Goal: Communication & Community: Answer question/provide support

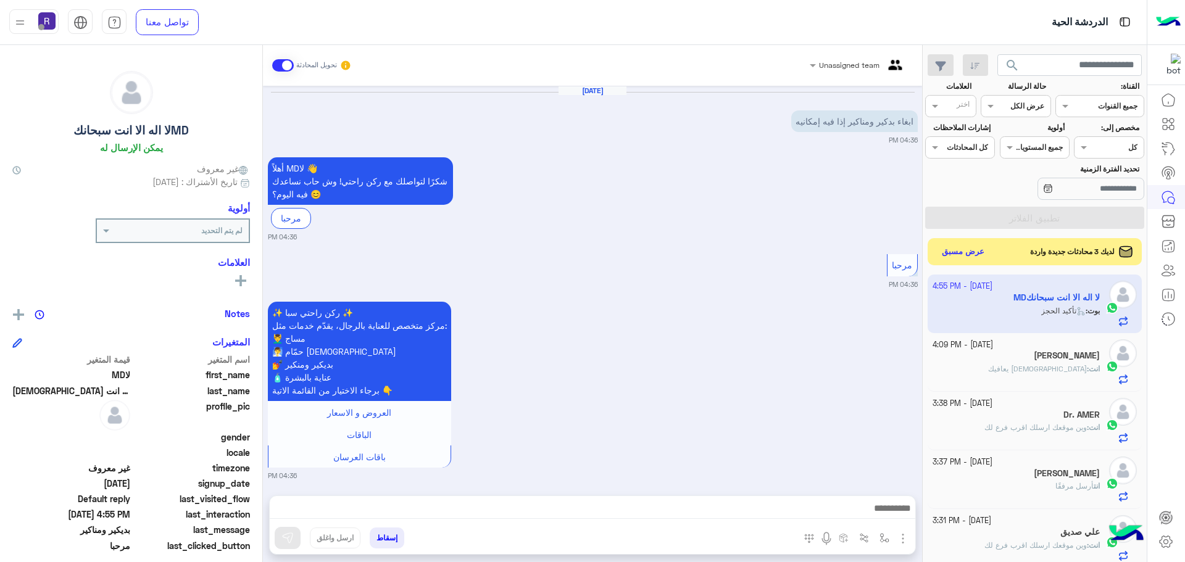
scroll to position [1094, 0]
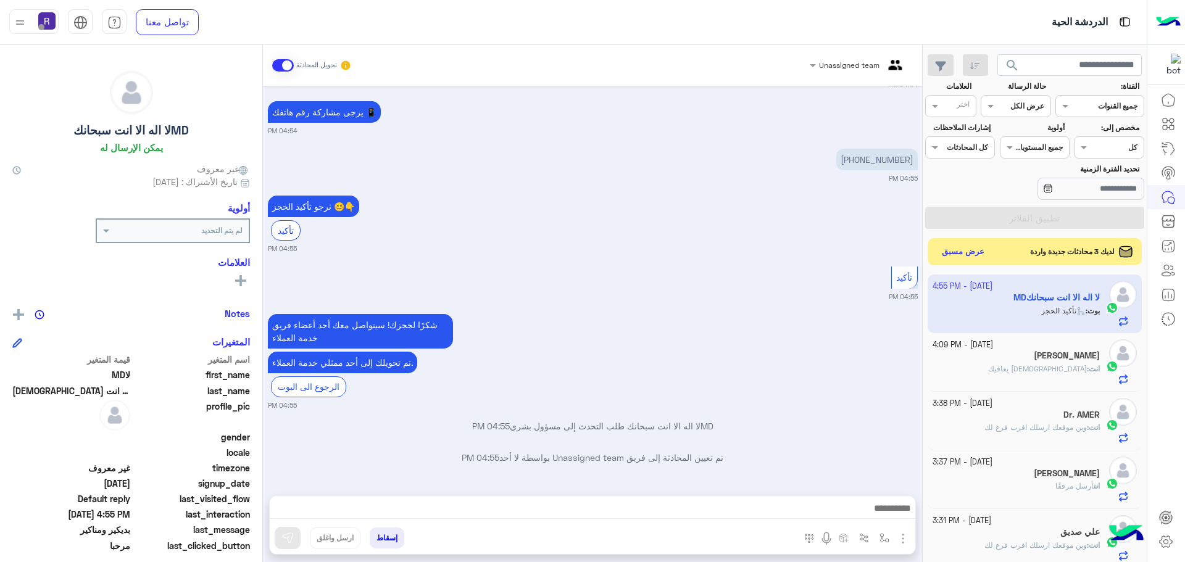
click at [905, 537] on img "button" at bounding box center [902, 538] width 15 height 15
click at [887, 518] on span "الصور" at bounding box center [879, 512] width 23 height 14
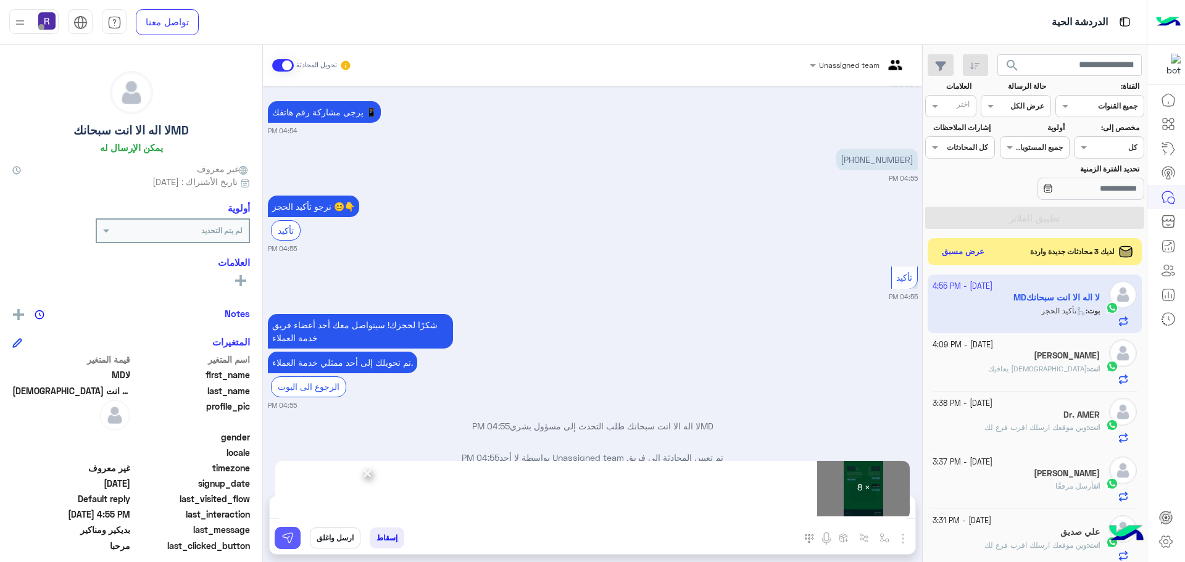
click at [287, 538] on img at bounding box center [287, 538] width 12 height 12
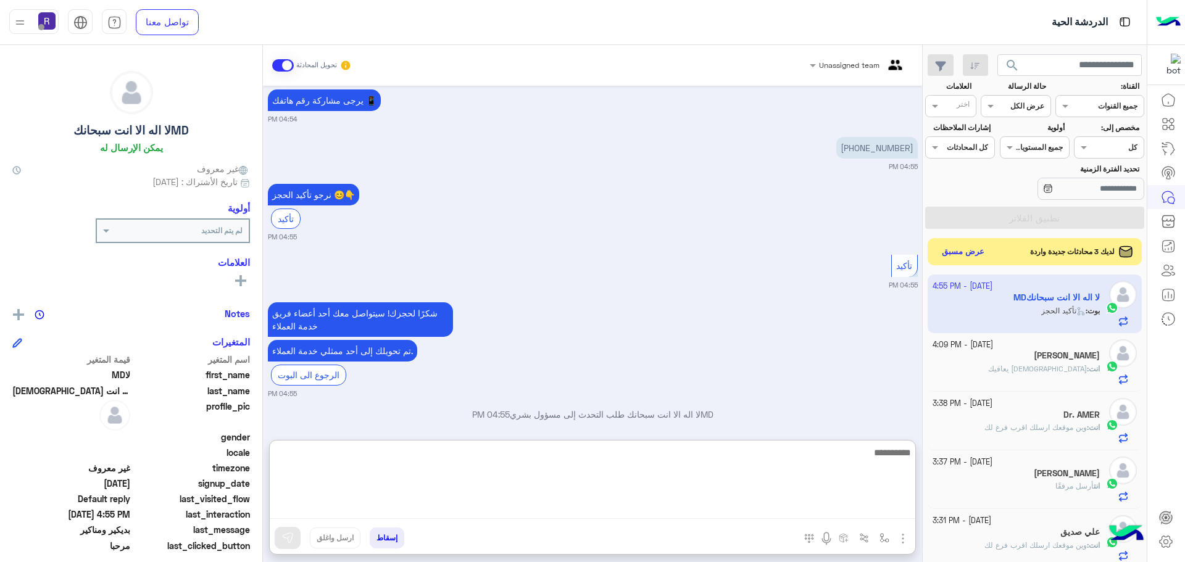
paste textarea "**********"
type textarea "**********"
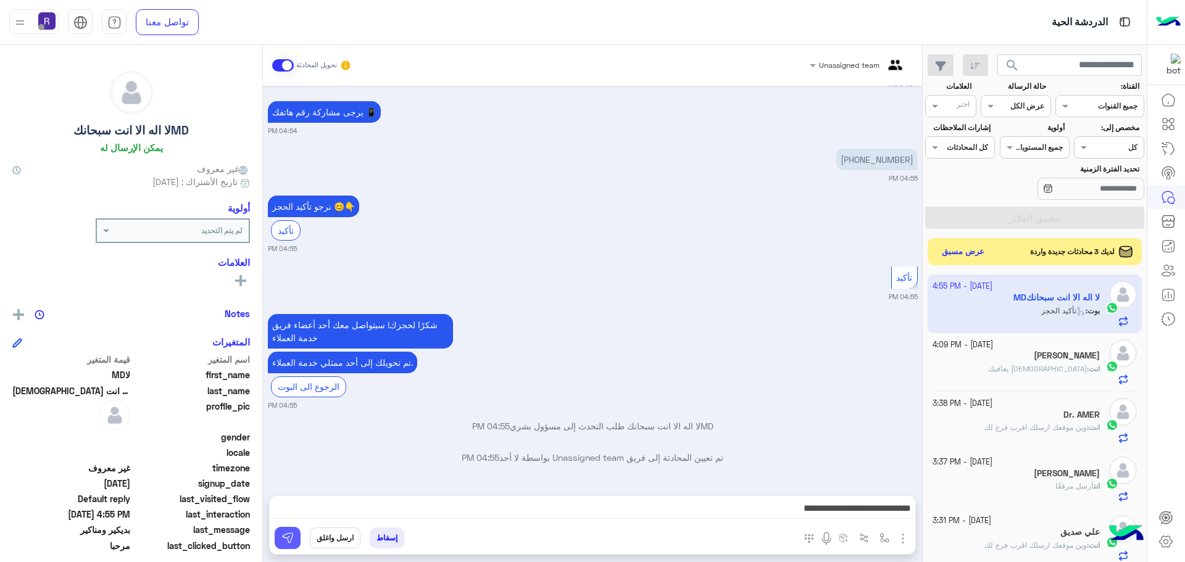
click at [287, 539] on img at bounding box center [287, 538] width 12 height 12
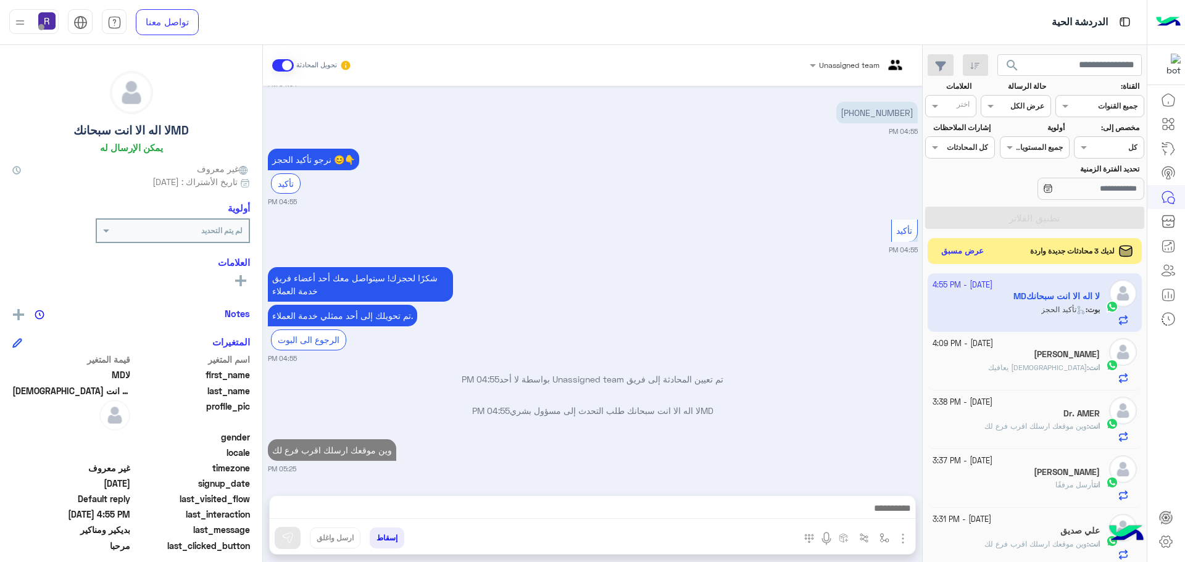
click at [949, 247] on button "عرض مسبق" at bounding box center [963, 251] width 52 height 17
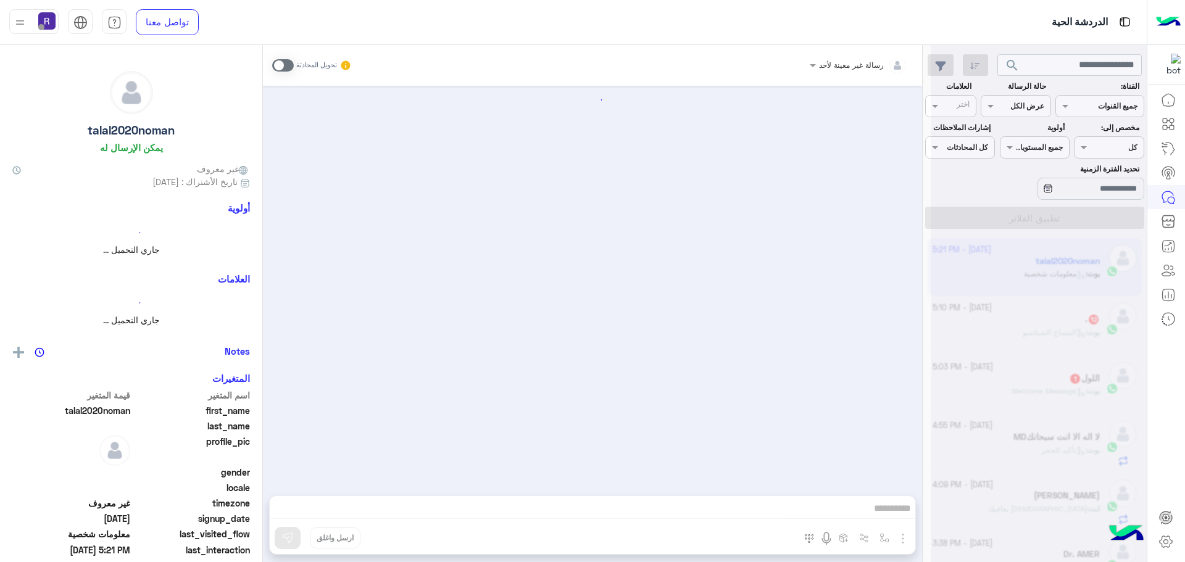
scroll to position [1662, 0]
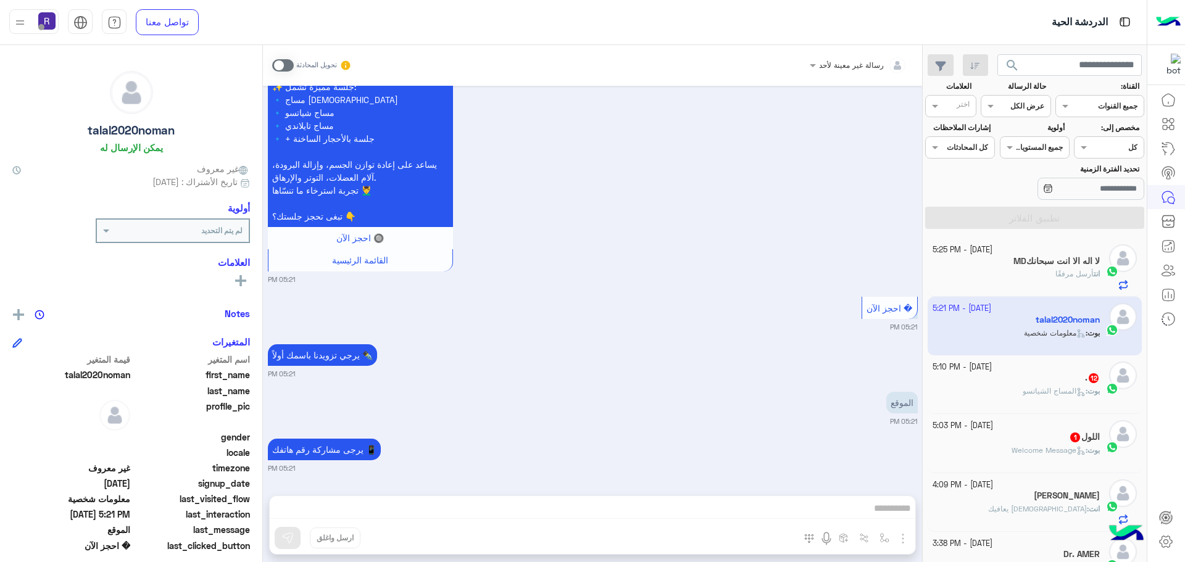
click at [288, 64] on span at bounding box center [283, 65] width 22 height 12
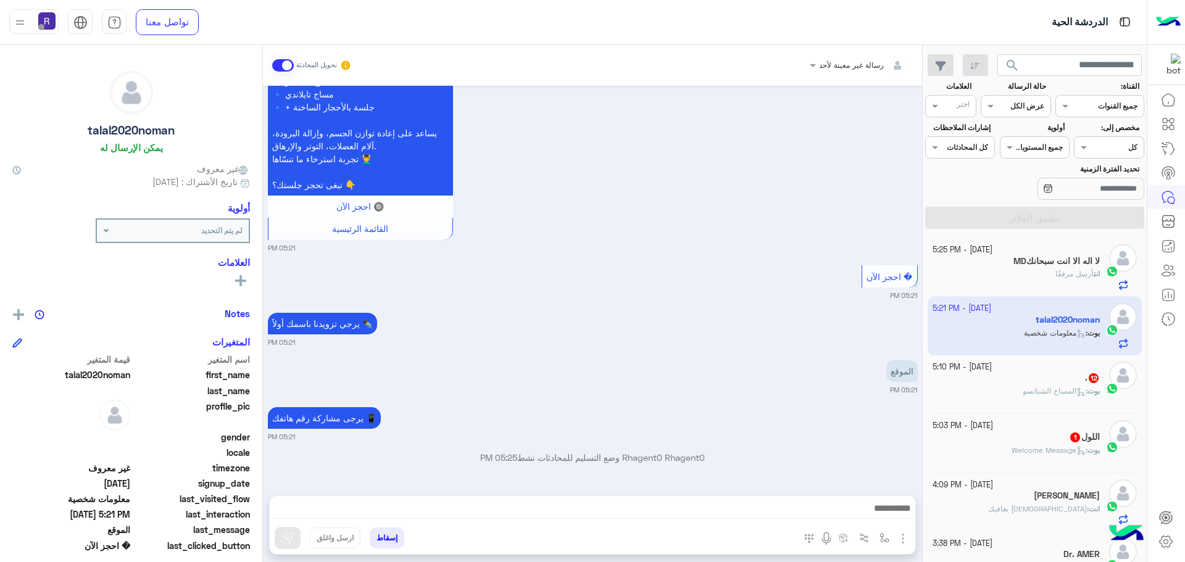
click at [907, 539] on img "button" at bounding box center [902, 538] width 15 height 15
click at [882, 515] on span "الصور" at bounding box center [879, 512] width 23 height 14
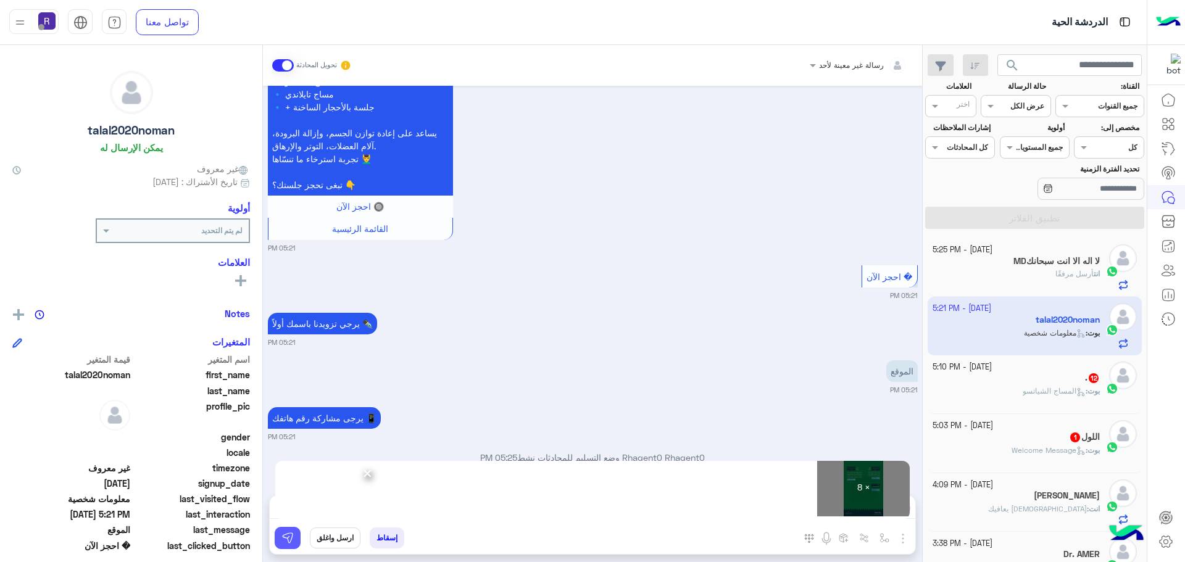
click at [291, 541] on img at bounding box center [287, 538] width 12 height 12
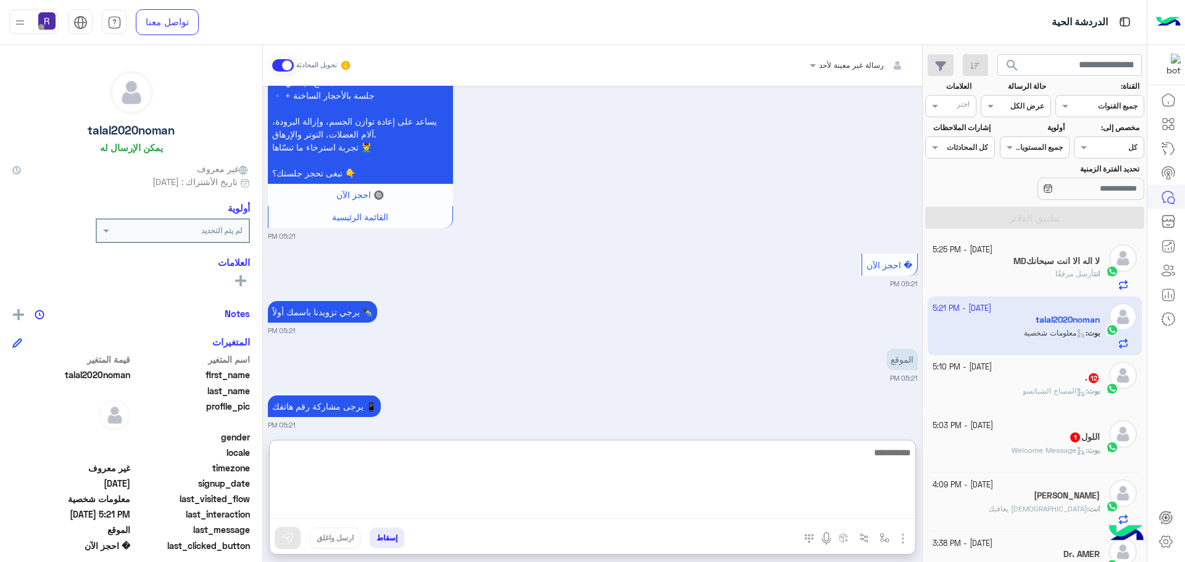
paste textarea "**********"
type textarea "**********"
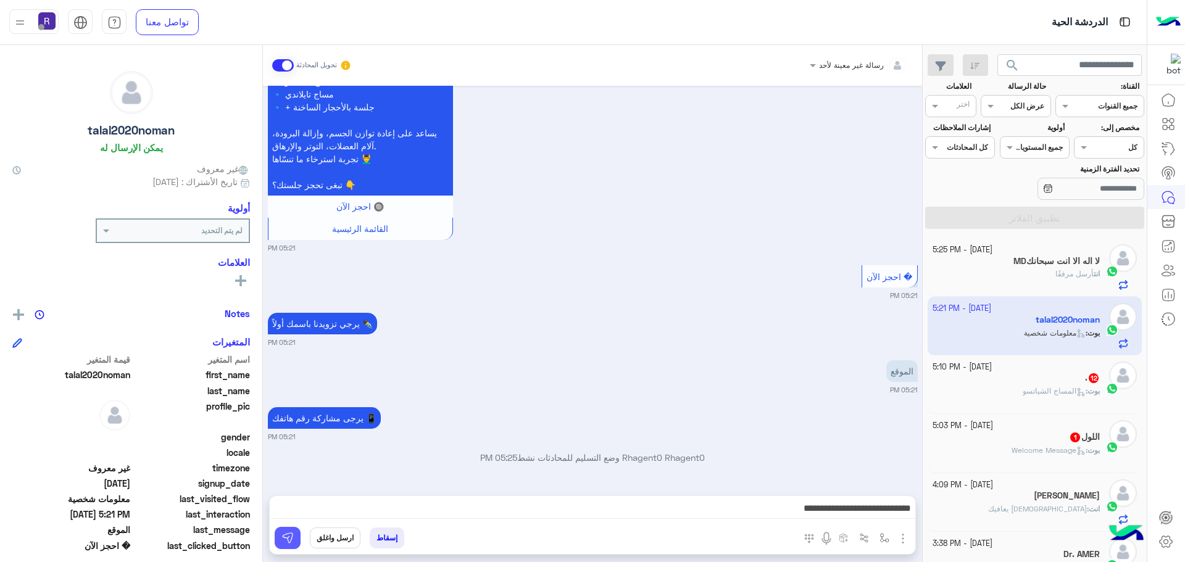
click at [284, 543] on img at bounding box center [287, 538] width 12 height 12
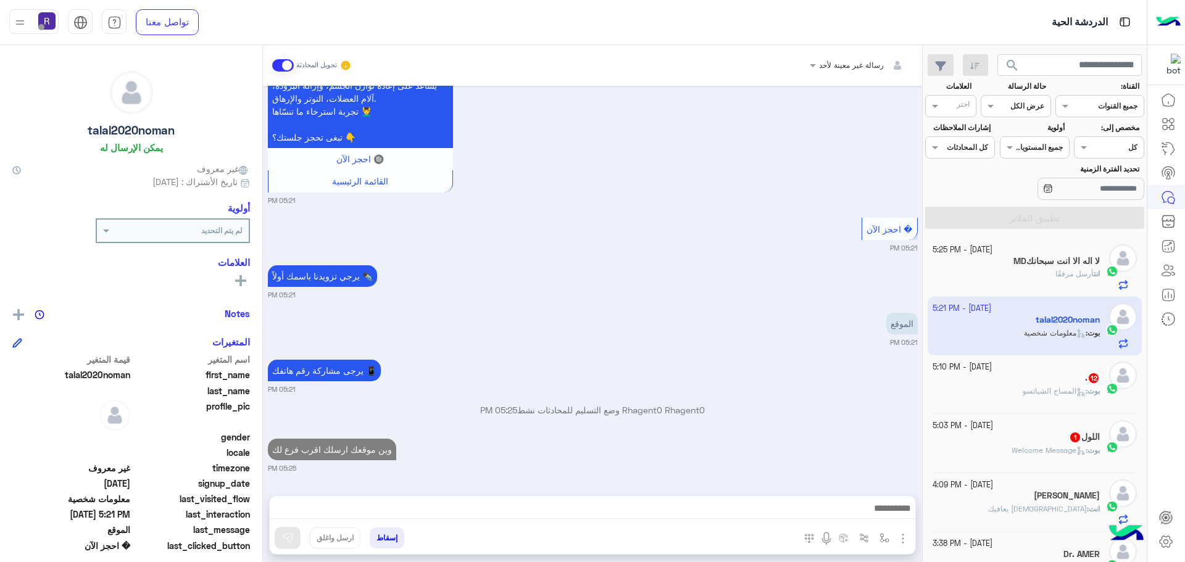
click at [1052, 394] on span "المساج الشياتسو" at bounding box center [1054, 390] width 63 height 9
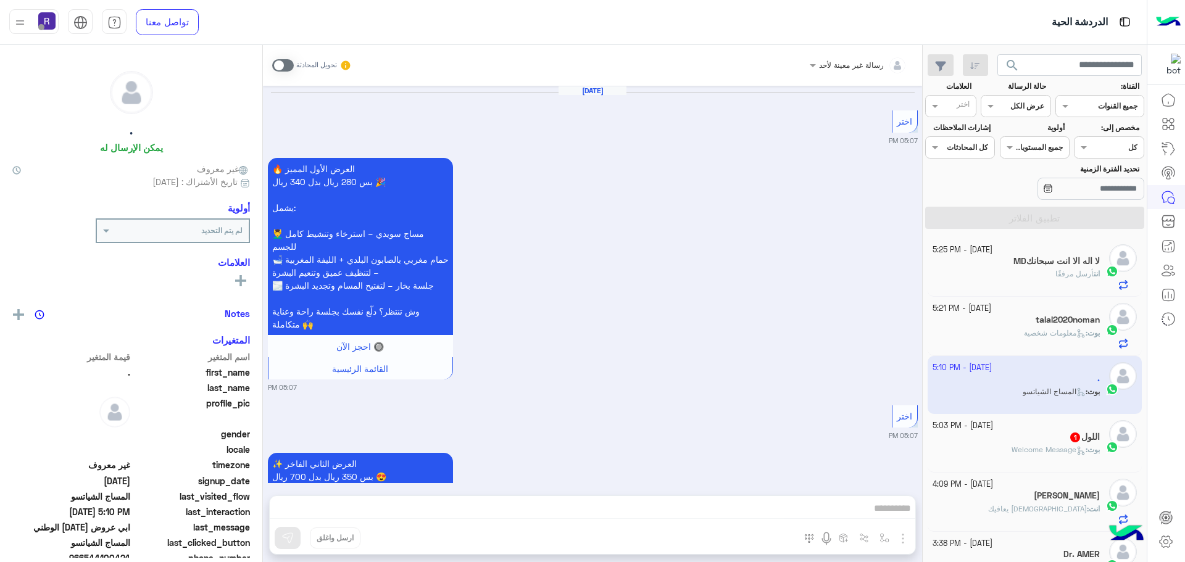
scroll to position [2278, 0]
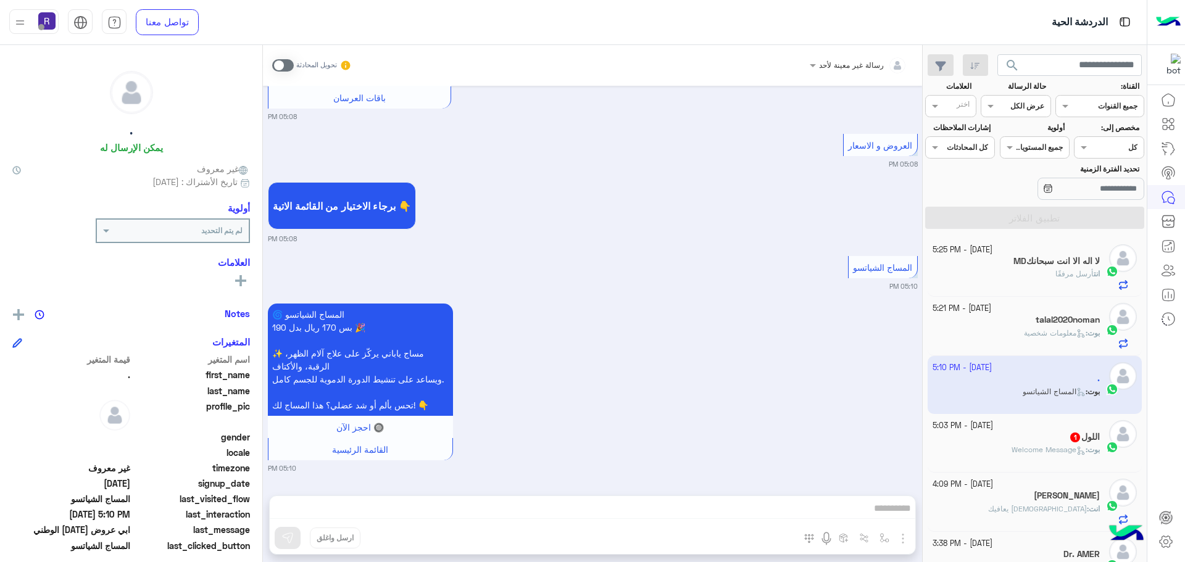
click at [286, 64] on span at bounding box center [283, 65] width 22 height 12
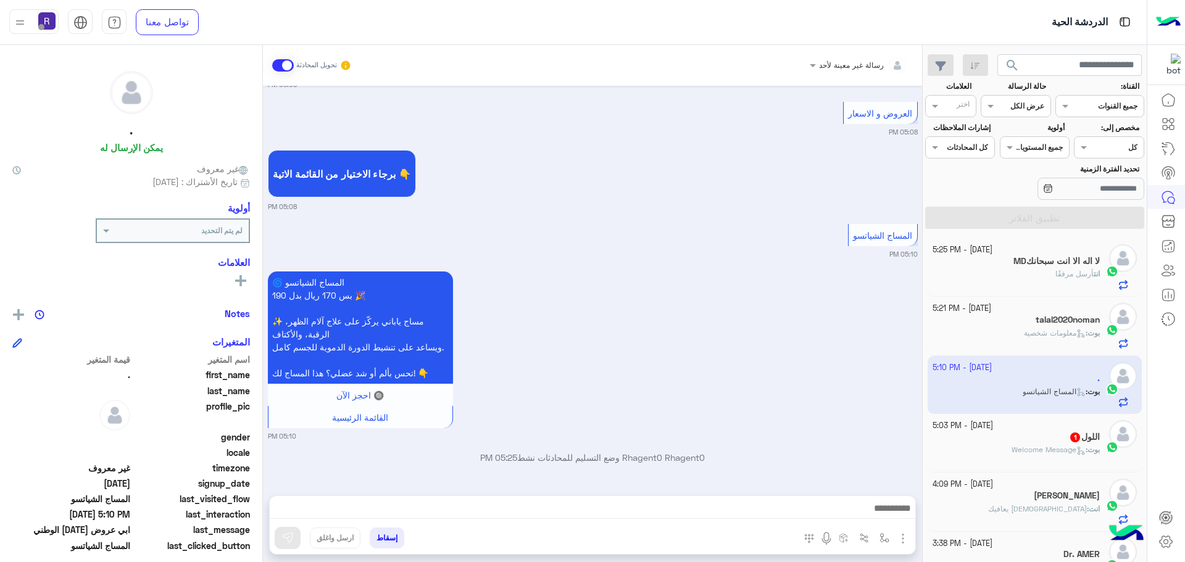
click at [902, 534] on img "button" at bounding box center [902, 538] width 15 height 15
click at [886, 516] on span "الصور" at bounding box center [879, 512] width 23 height 14
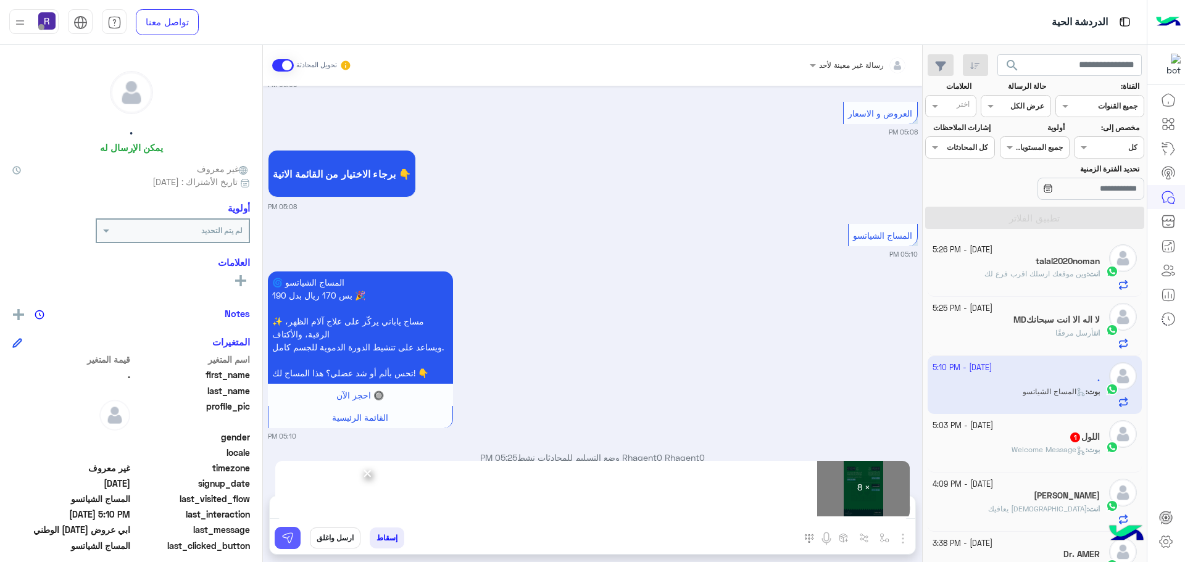
click at [289, 539] on img at bounding box center [287, 538] width 12 height 12
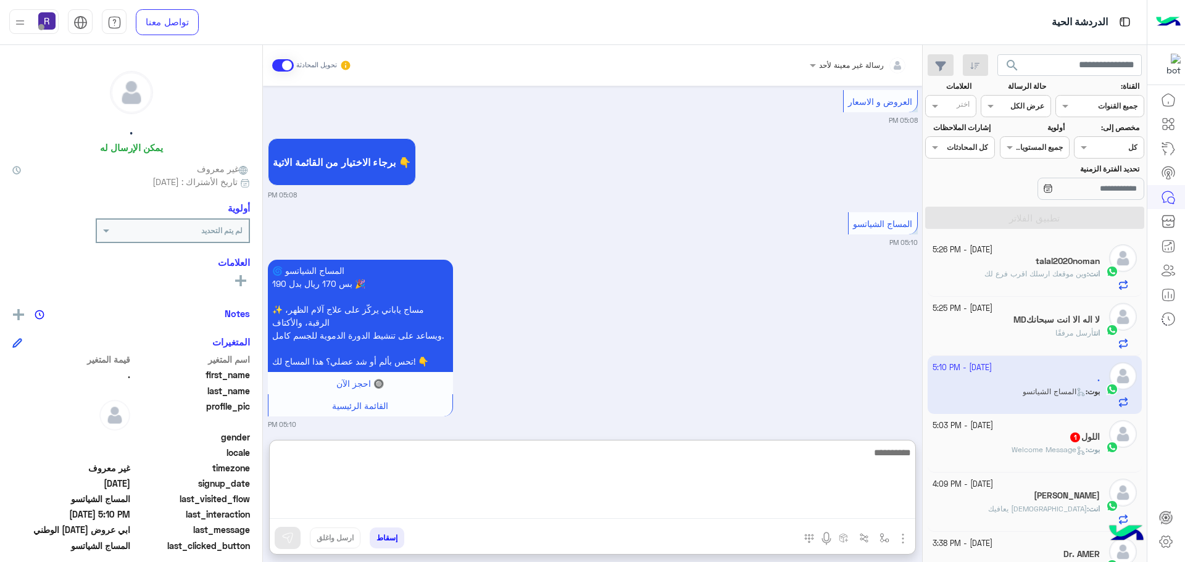
paste textarea "**********"
type textarea "**********"
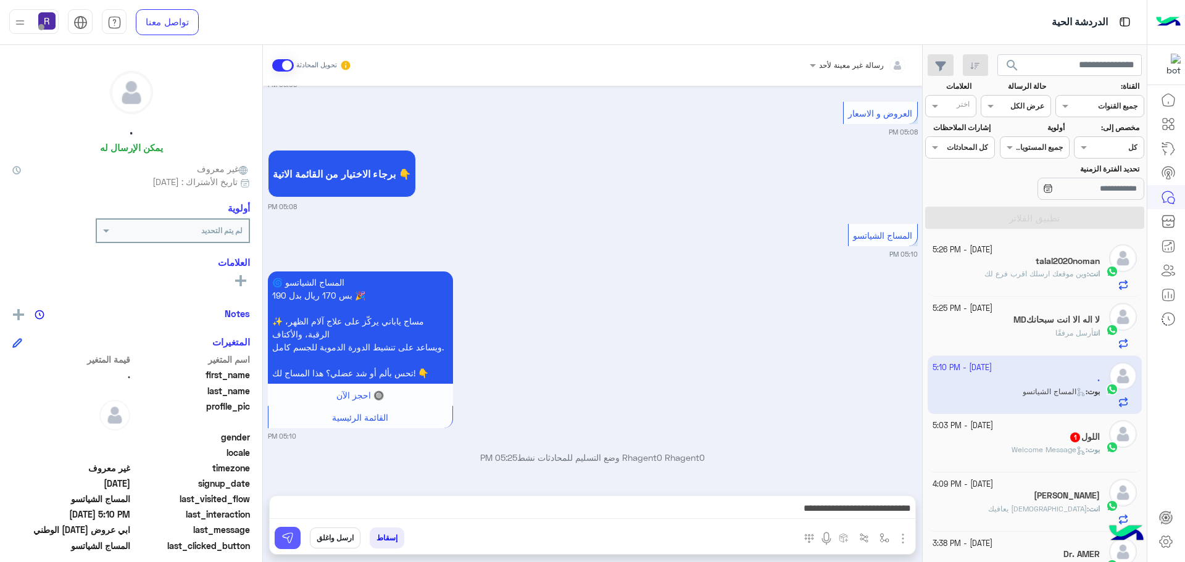
click at [296, 535] on button at bounding box center [288, 538] width 26 height 22
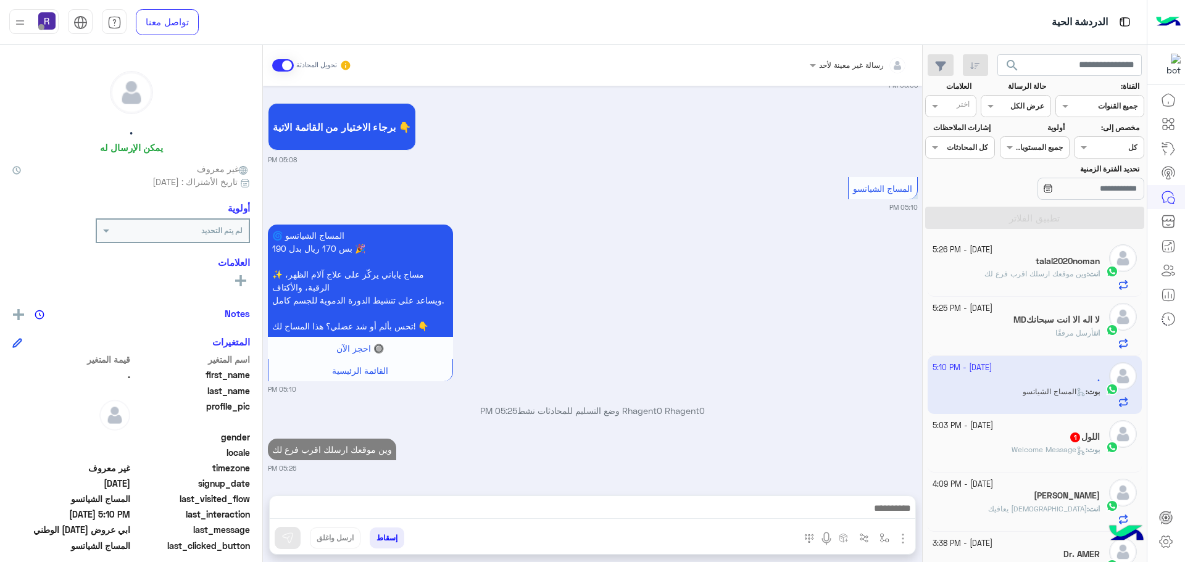
click at [1059, 450] on span "Welcome Message" at bounding box center [1048, 449] width 74 height 9
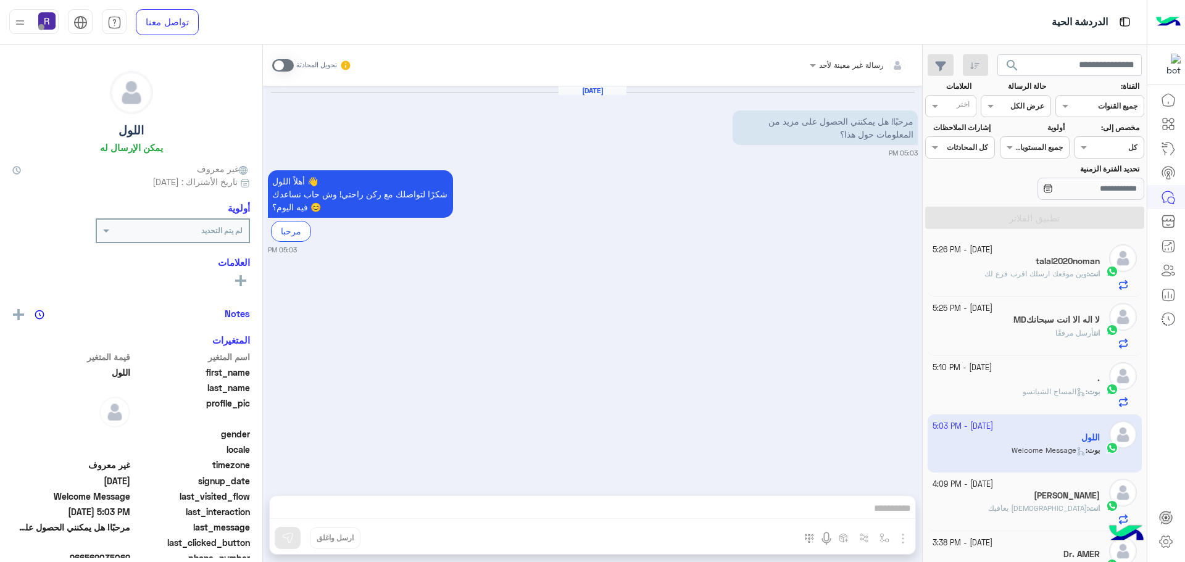
click at [283, 65] on span at bounding box center [283, 65] width 22 height 12
drag, startPoint x: 907, startPoint y: 538, endPoint x: 899, endPoint y: 534, distance: 8.8
click at [907, 538] on img "button" at bounding box center [902, 538] width 15 height 15
click at [890, 526] on ul "المرفقات الصور" at bounding box center [864, 499] width 93 height 59
click at [901, 538] on img "button" at bounding box center [902, 538] width 15 height 15
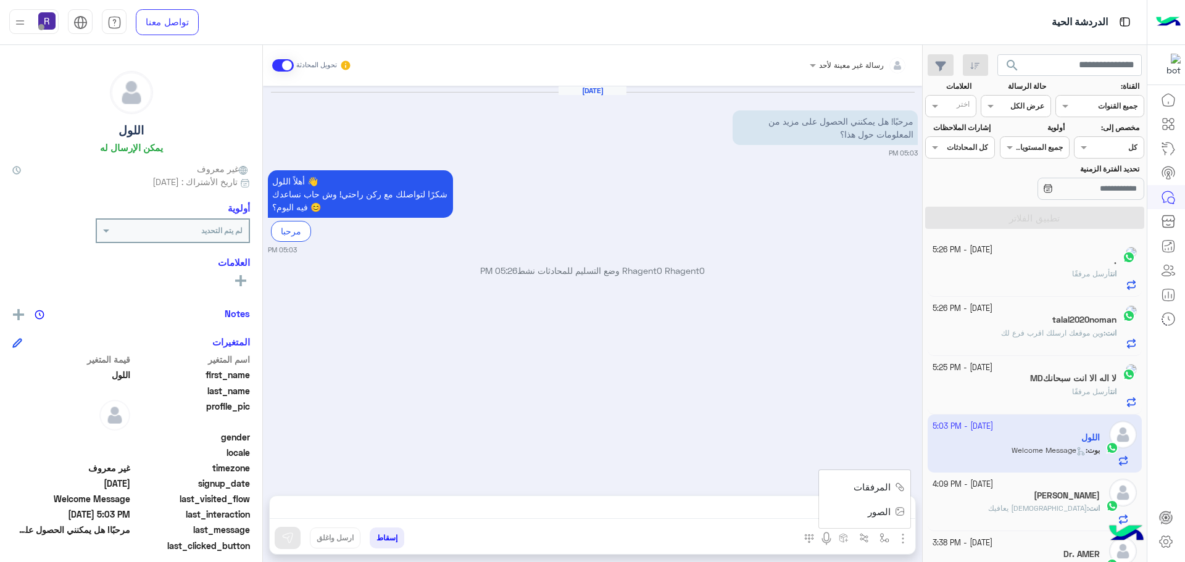
click at [890, 521] on button "الصور" at bounding box center [884, 511] width 52 height 25
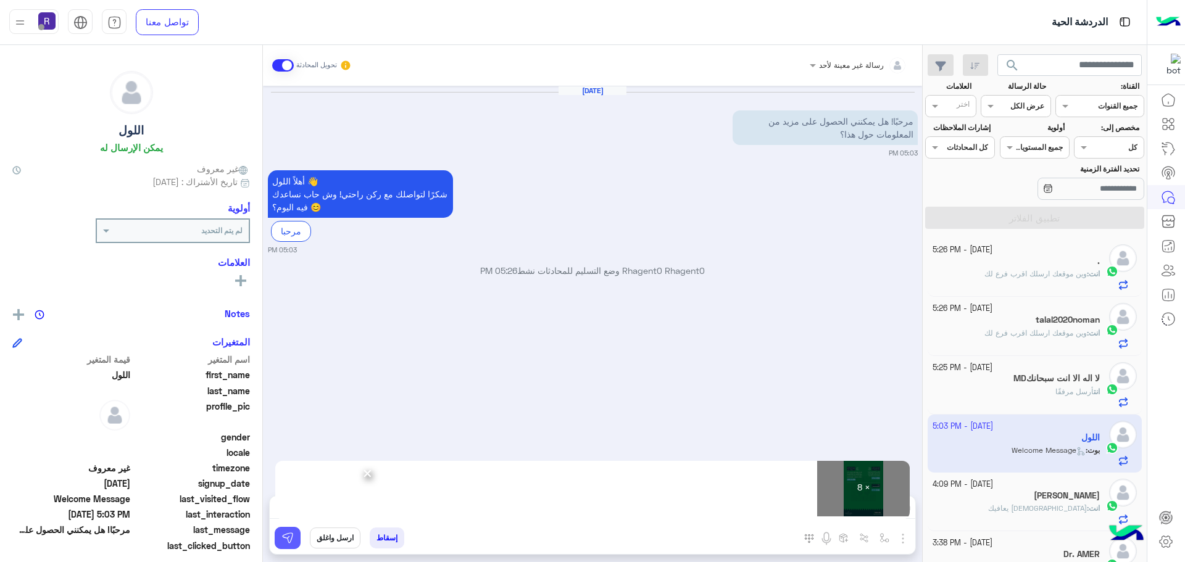
click at [290, 541] on img at bounding box center [287, 538] width 12 height 12
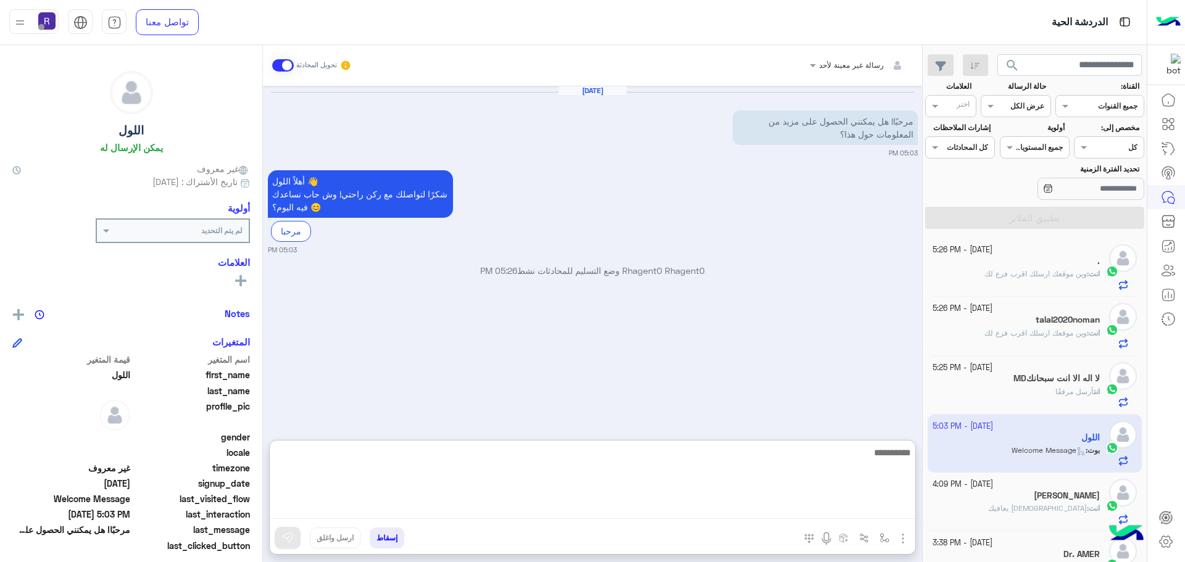
paste textarea "**********"
type textarea "**********"
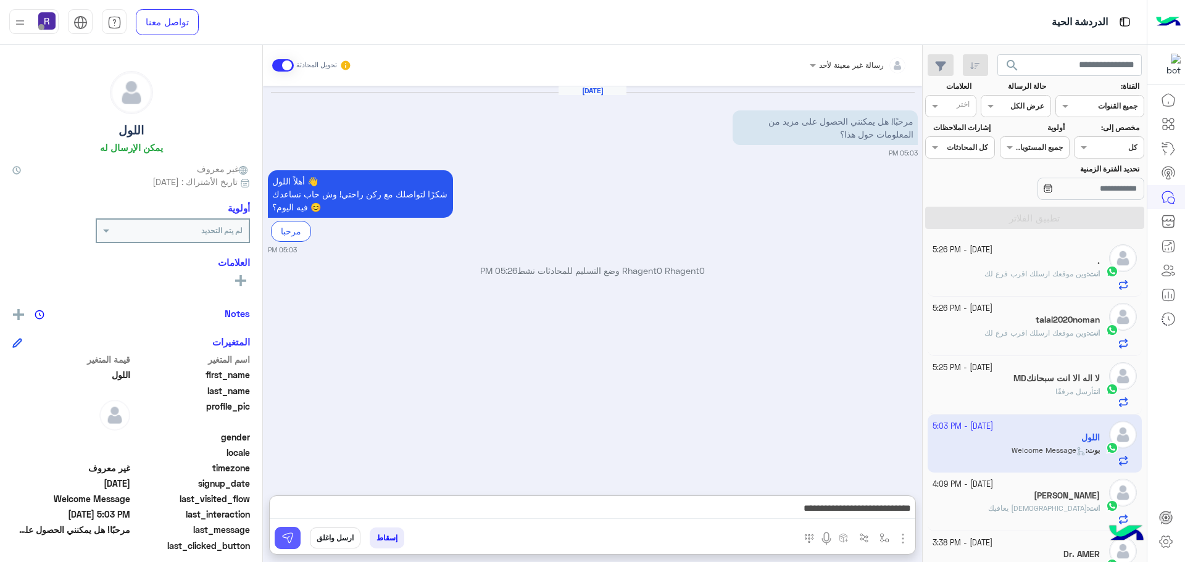
click at [285, 532] on img at bounding box center [287, 538] width 12 height 12
click at [1007, 507] on div "انت : الله يعافيك" at bounding box center [1016, 514] width 168 height 22
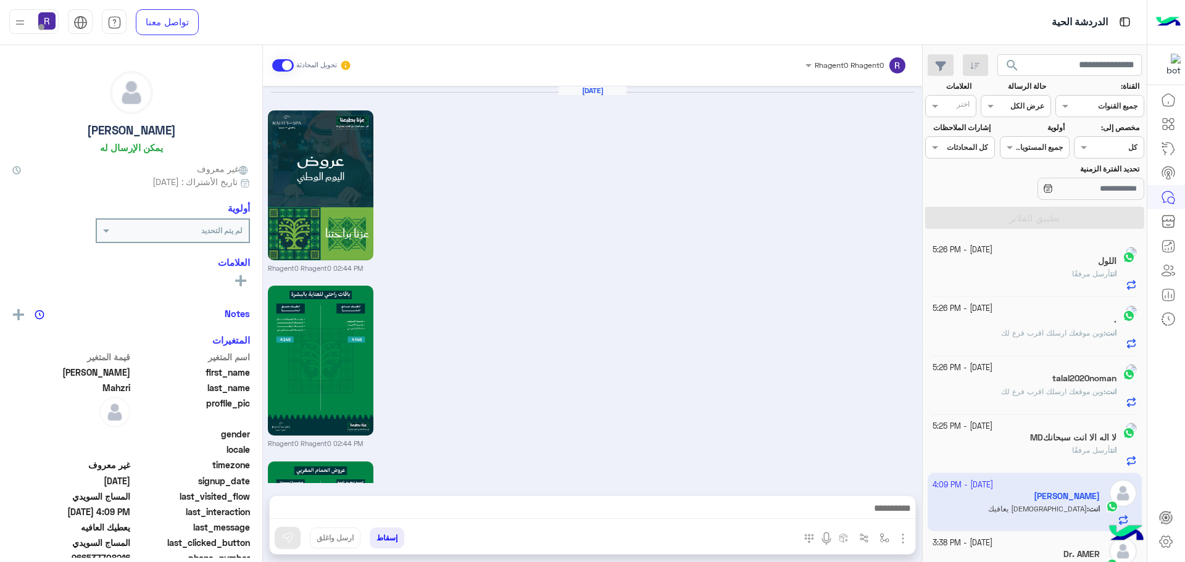
scroll to position [1735, 0]
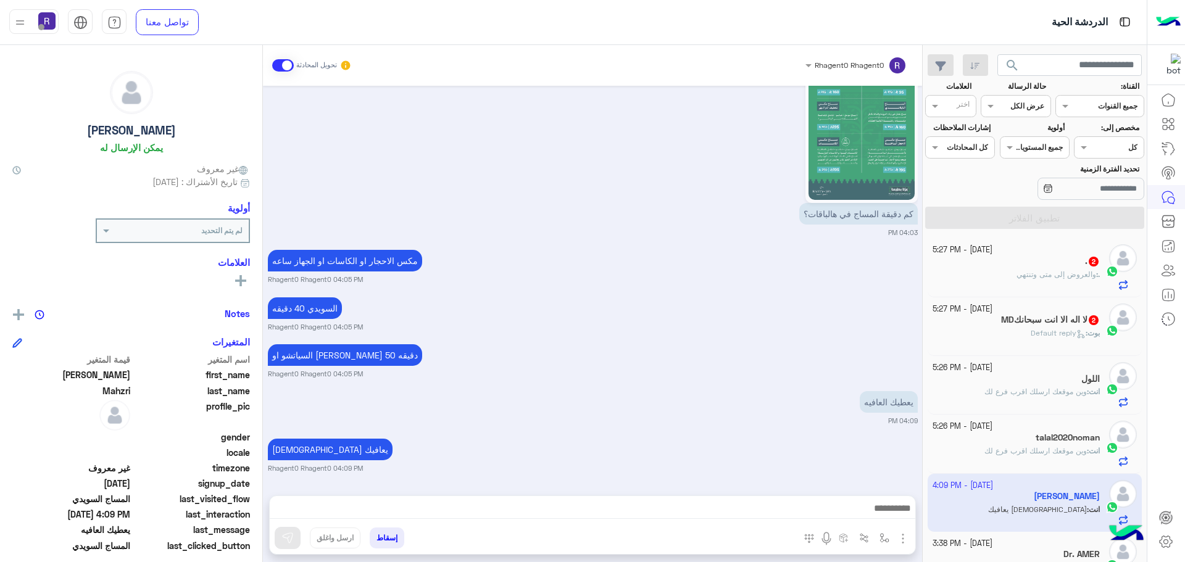
click at [1021, 272] on span "والعروض إلى متى وتنتهي" at bounding box center [1056, 274] width 80 height 9
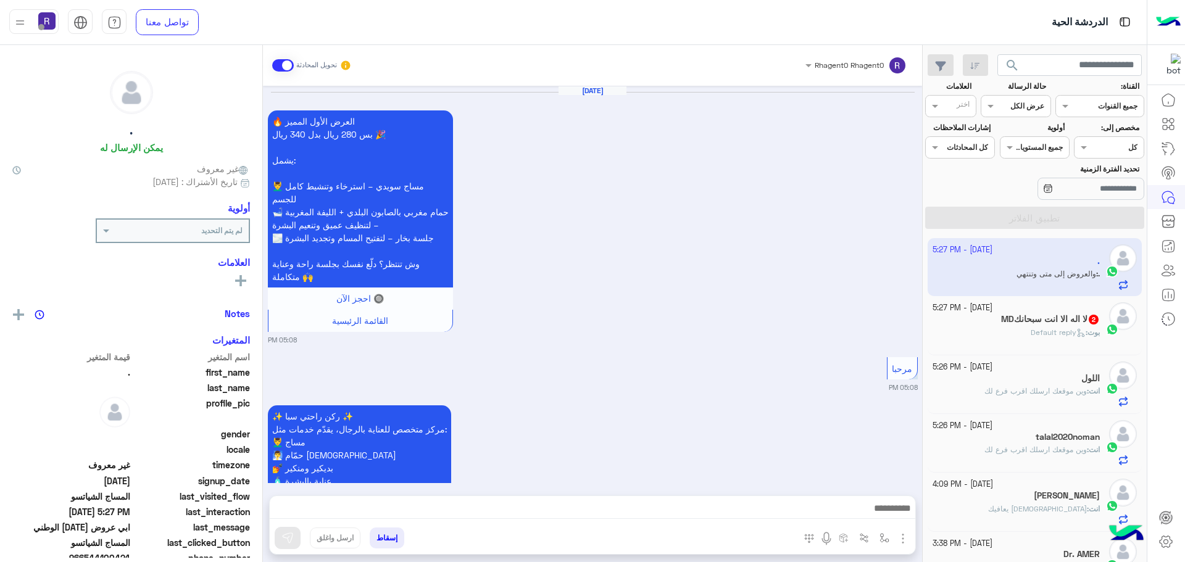
scroll to position [2105, 0]
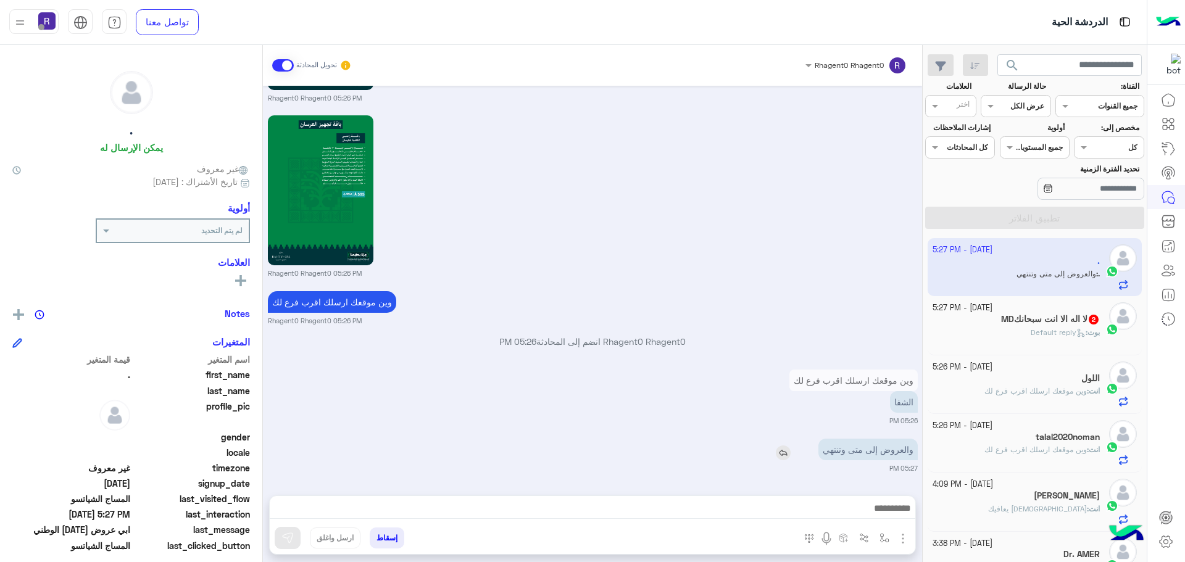
click at [786, 449] on img at bounding box center [783, 453] width 15 height 15
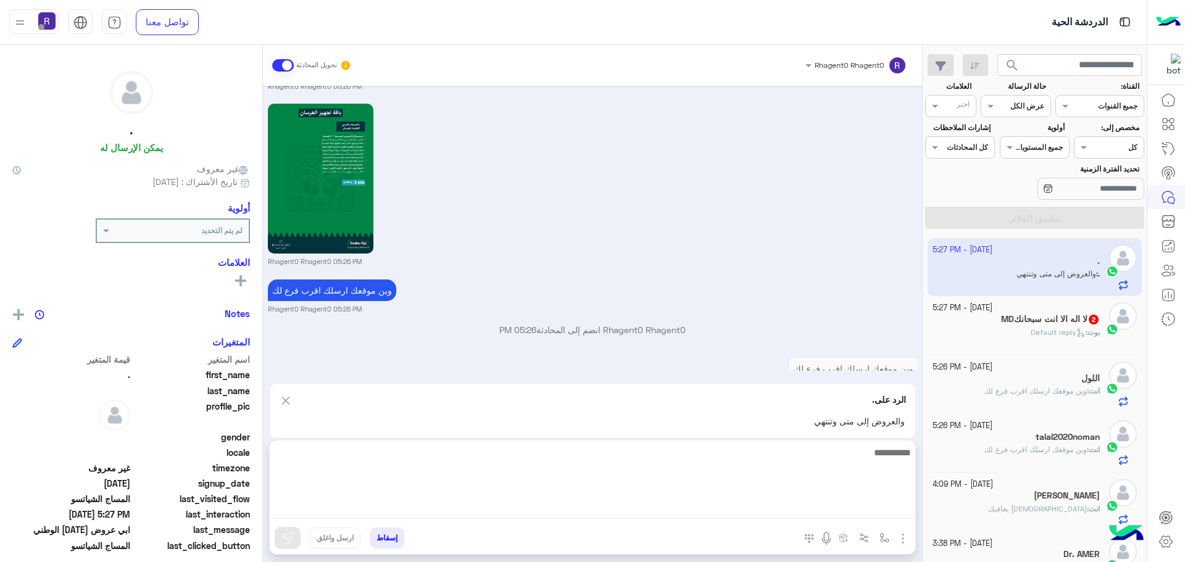
click at [732, 501] on textarea at bounding box center [592, 482] width 645 height 74
type textarea "**********"
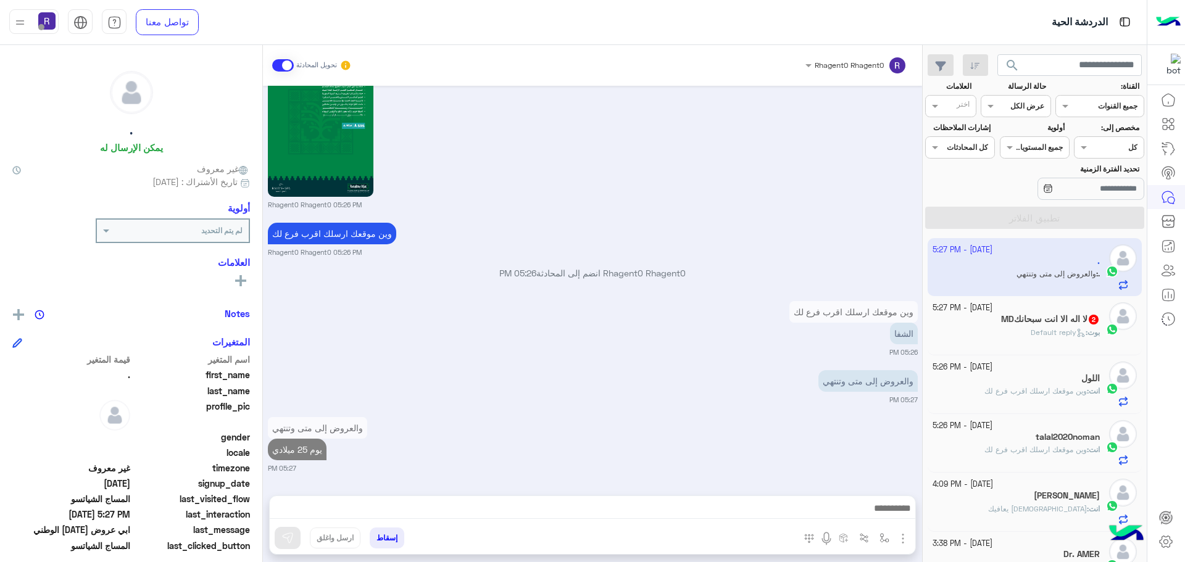
click at [1077, 327] on p "[PERSON_NAME] : Default reply" at bounding box center [1065, 332] width 69 height 11
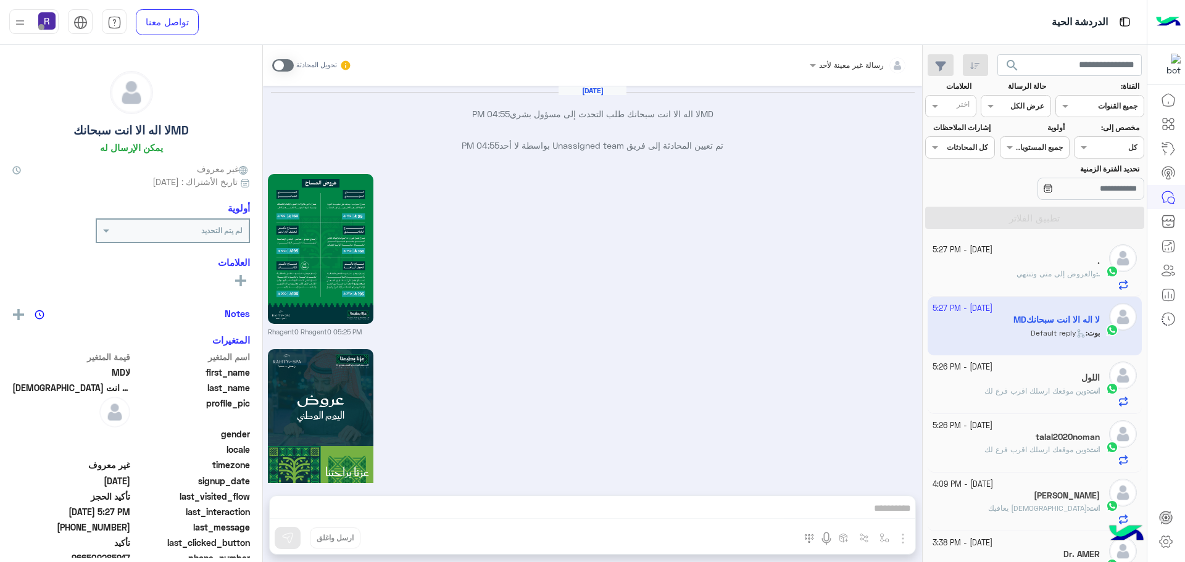
scroll to position [1611, 0]
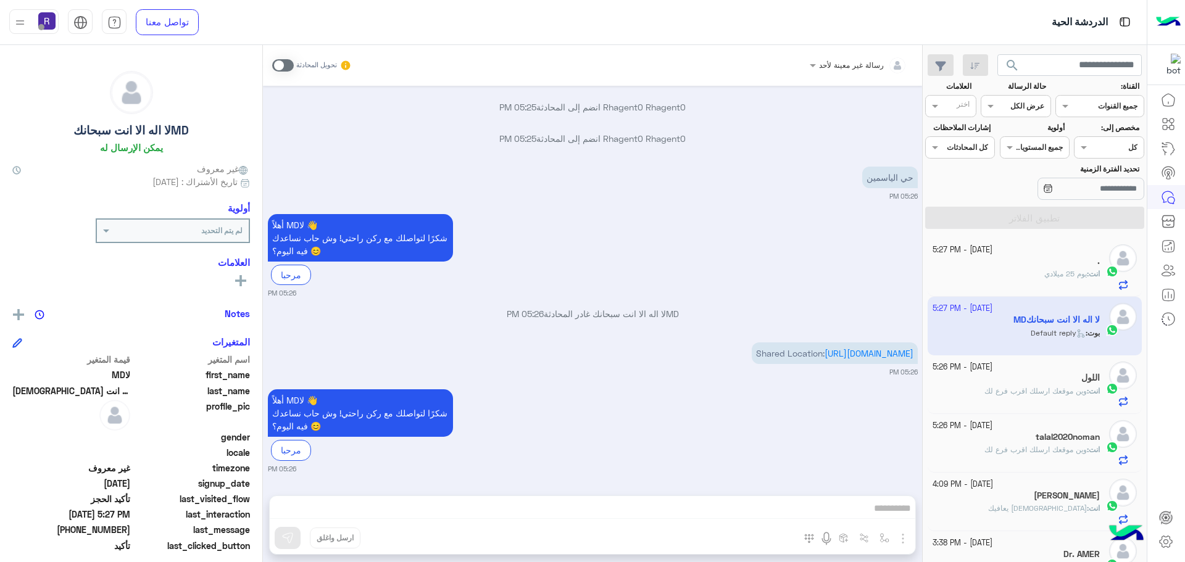
click at [286, 65] on span at bounding box center [283, 65] width 22 height 12
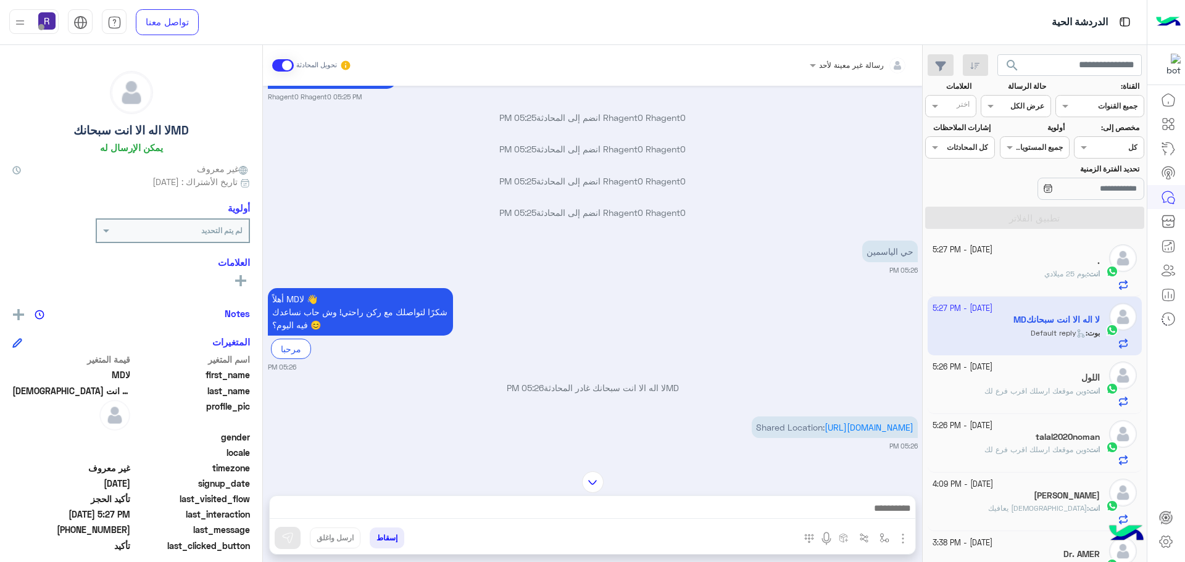
scroll to position [1524, 0]
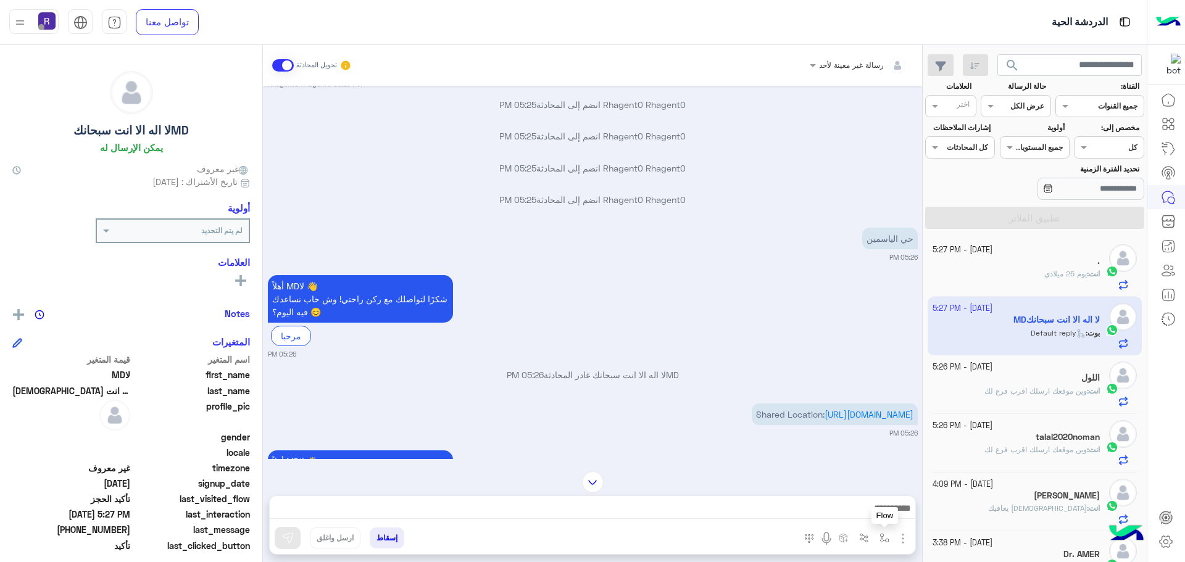
click at [879, 537] on button "button" at bounding box center [884, 538] width 20 height 20
click at [871, 520] on div "أدخل اسم مجموعة الرسائل" at bounding box center [841, 511] width 106 height 22
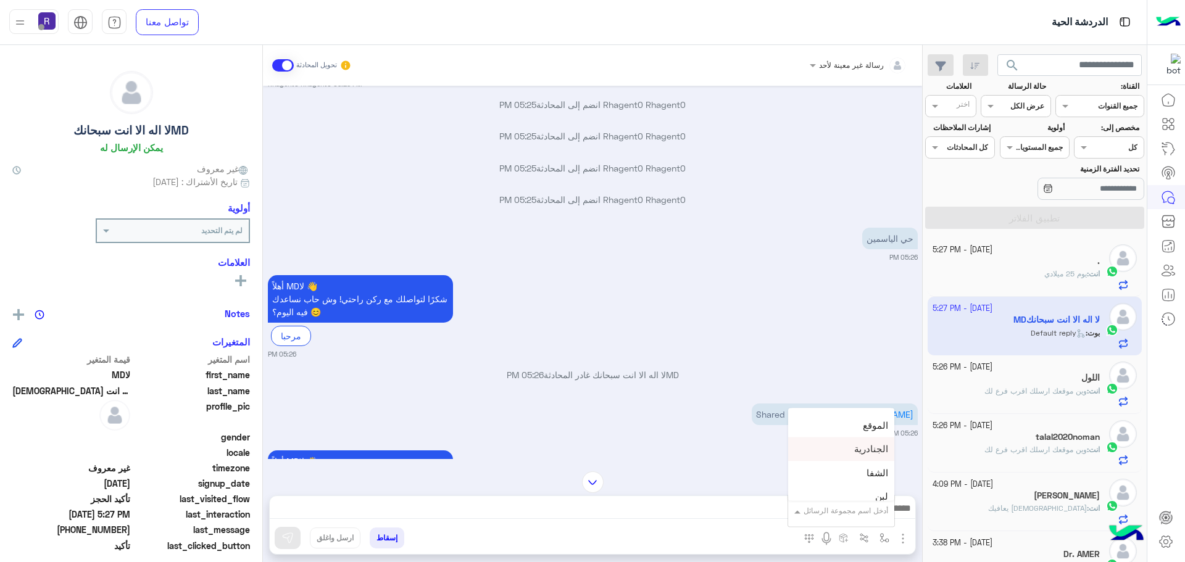
click at [858, 451] on span "الجنادرية" at bounding box center [871, 449] width 34 height 11
type textarea "*********"
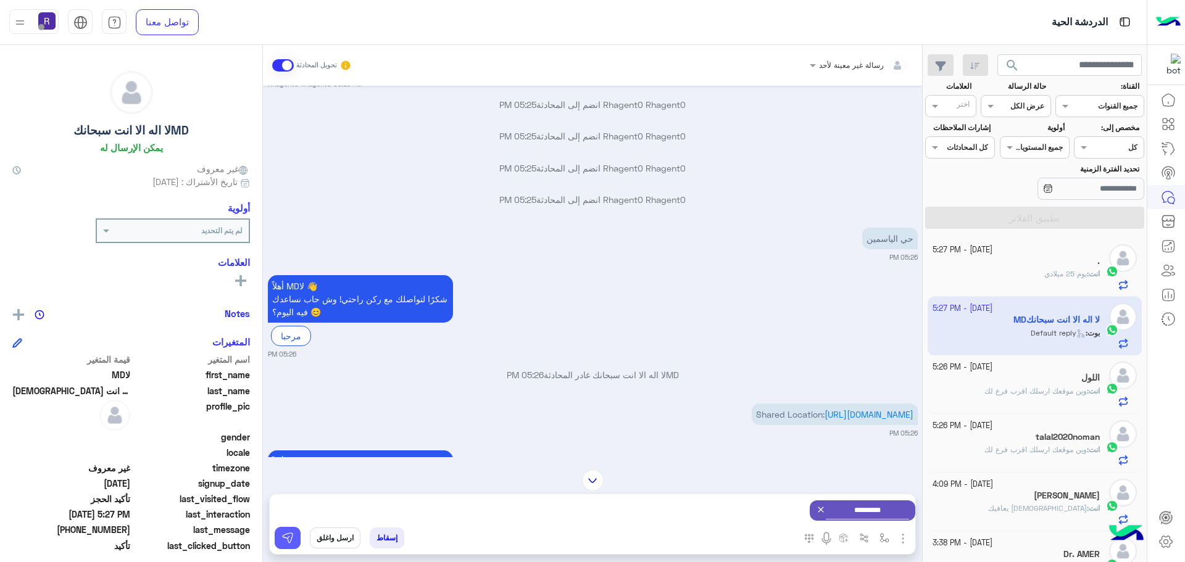
click at [287, 538] on img at bounding box center [287, 538] width 12 height 12
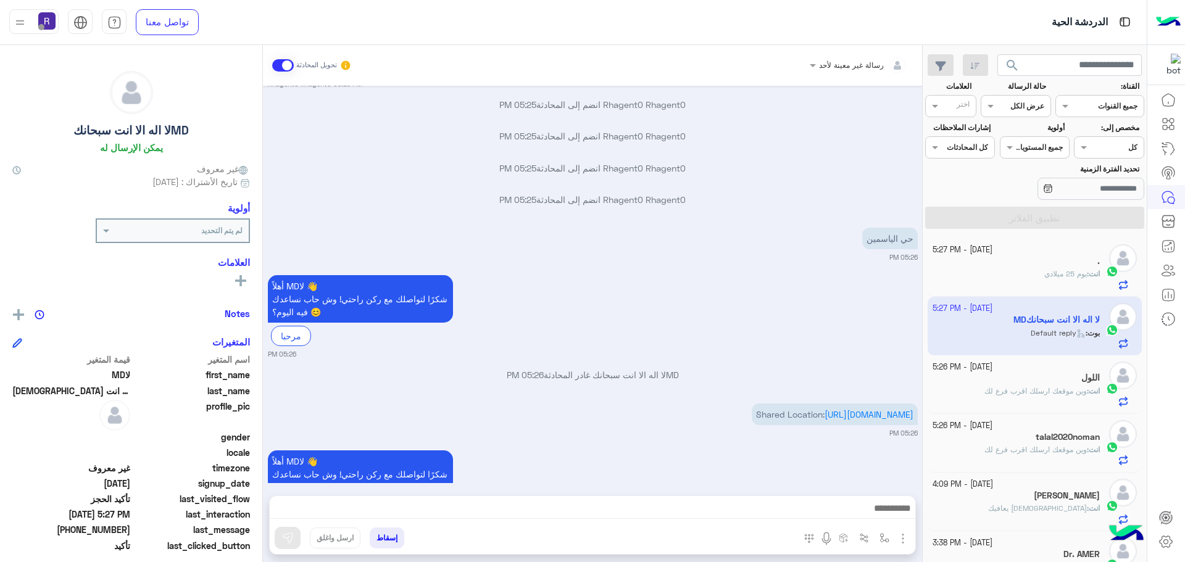
scroll to position [1639, 0]
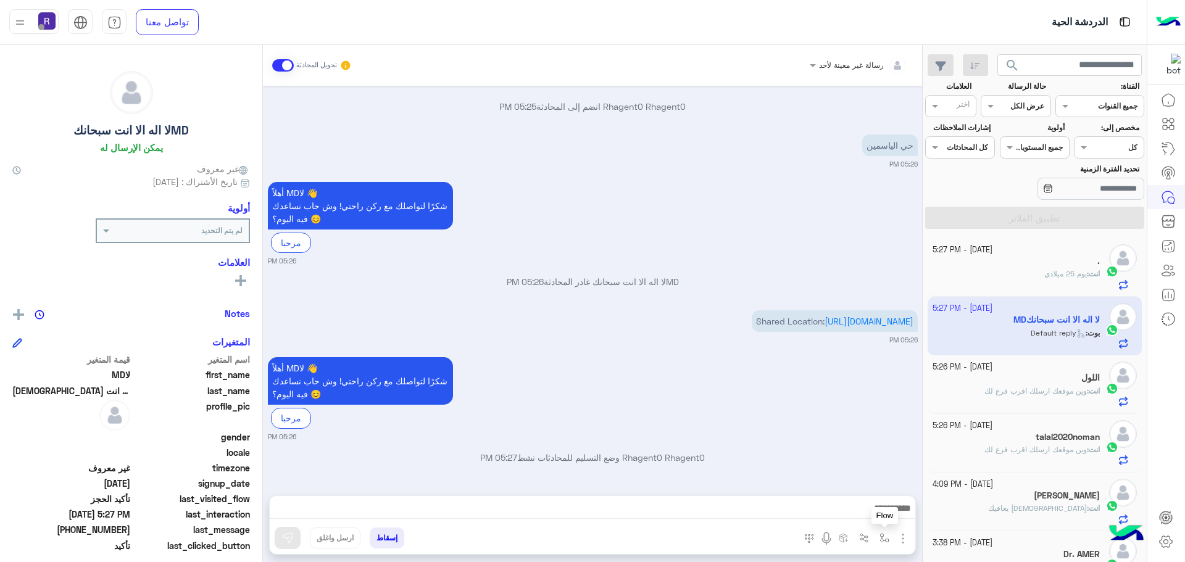
click at [884, 534] on img "button" at bounding box center [884, 538] width 10 height 10
click at [874, 508] on input "text" at bounding box center [857, 509] width 62 height 11
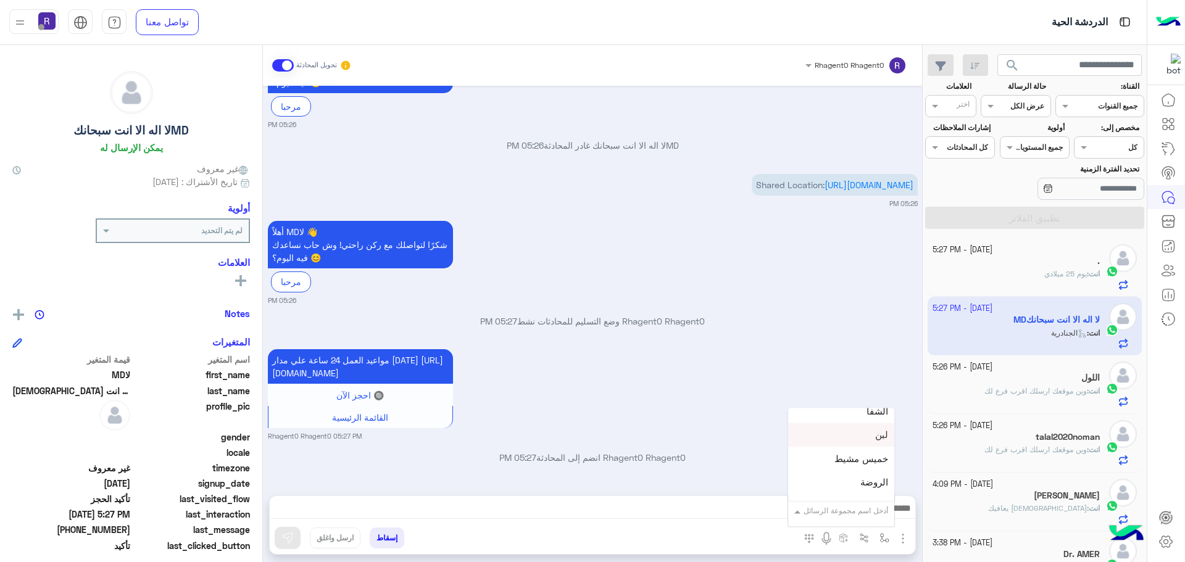
click at [856, 443] on div "لبن" at bounding box center [841, 435] width 106 height 24
type textarea "***"
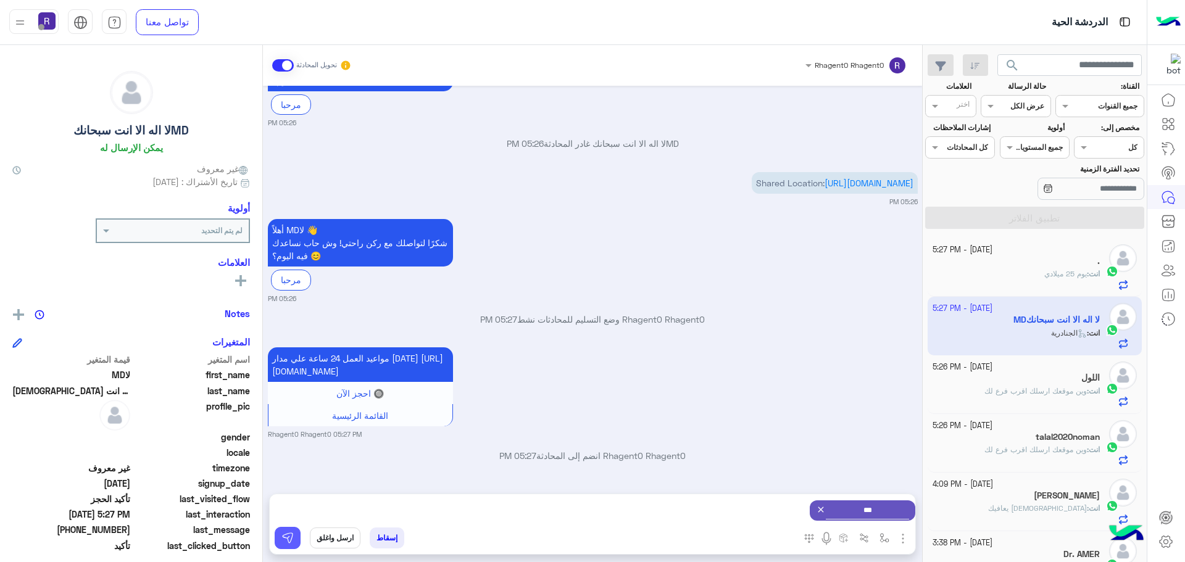
click at [288, 528] on button at bounding box center [288, 538] width 26 height 22
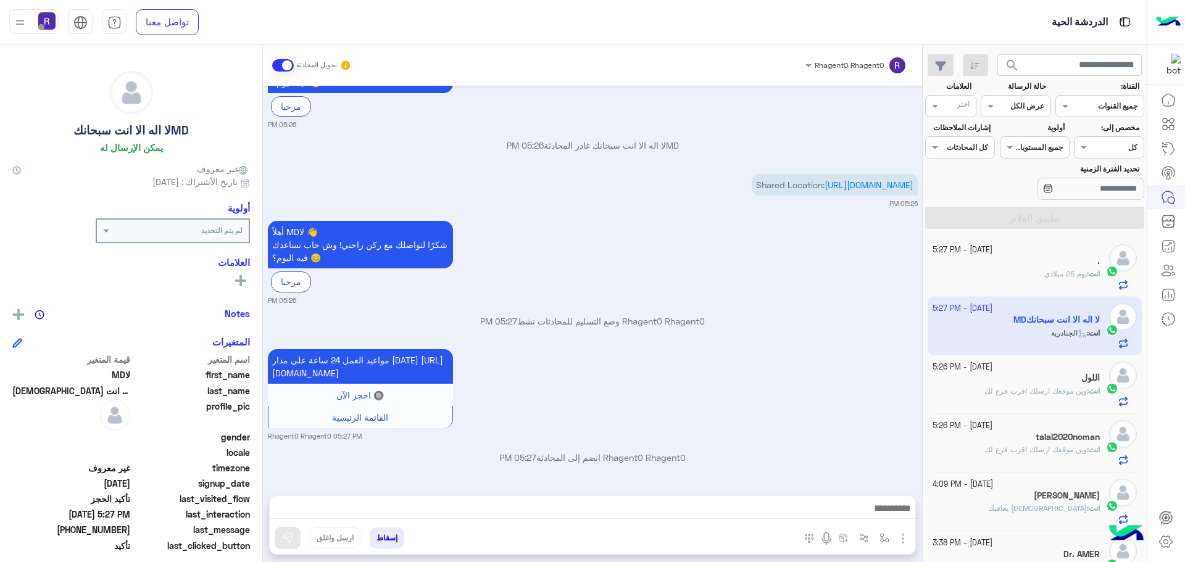
scroll to position [1792, 0]
click at [1079, 395] on span "وين موقعك ارسلك اقرب فرع لك" at bounding box center [1035, 390] width 102 height 9
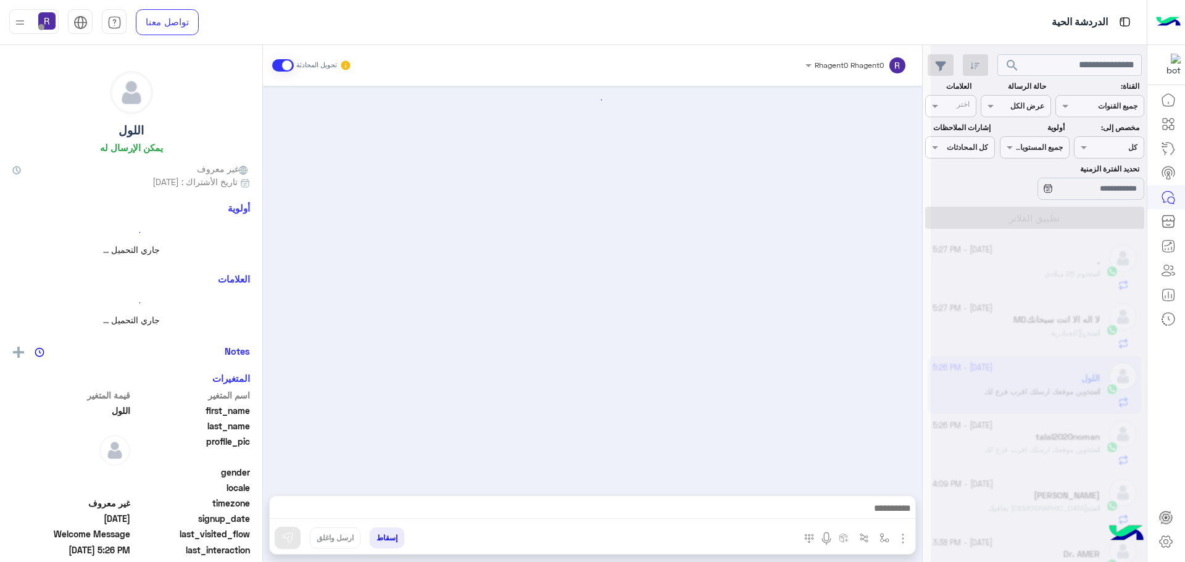
scroll to position [1295, 0]
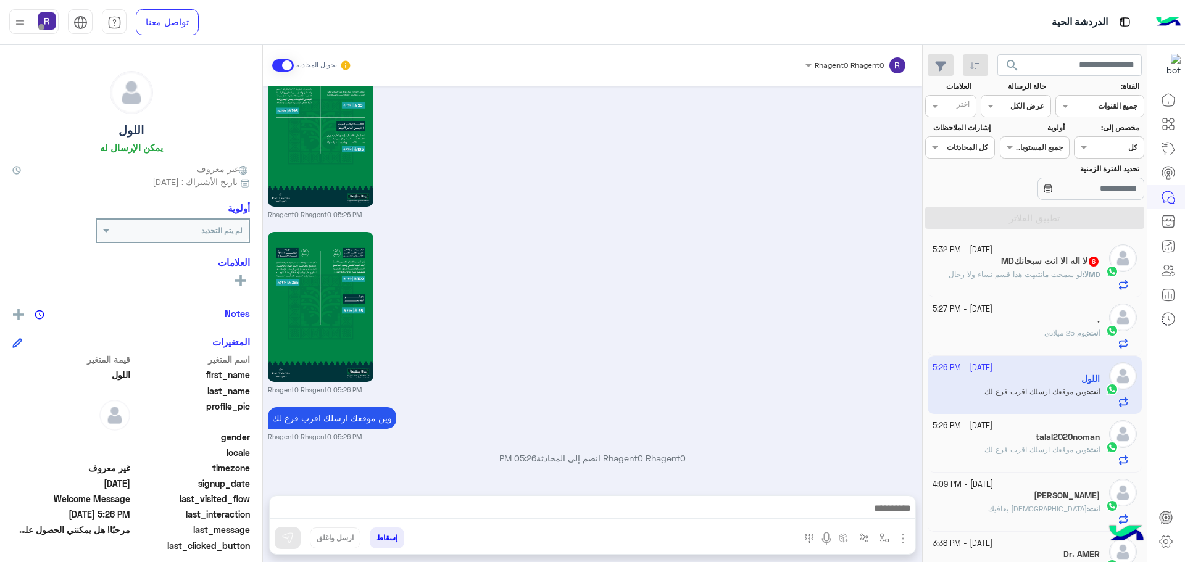
click at [1050, 271] on span "لو سمحت مانتبهت هذا قسم نساء ولا رجال" at bounding box center [1015, 274] width 134 height 9
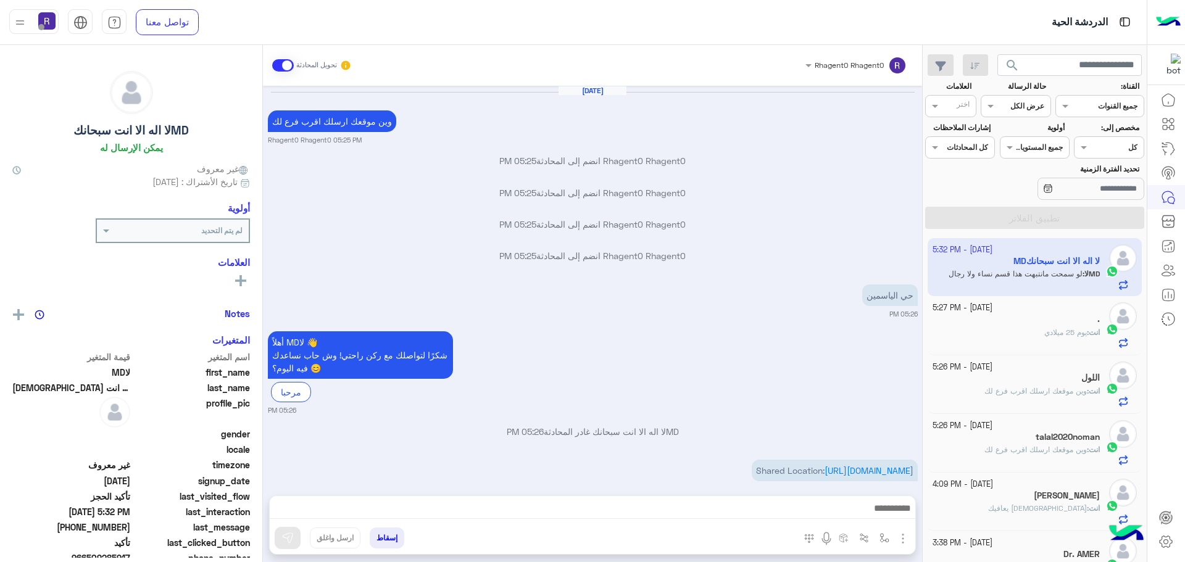
scroll to position [726, 0]
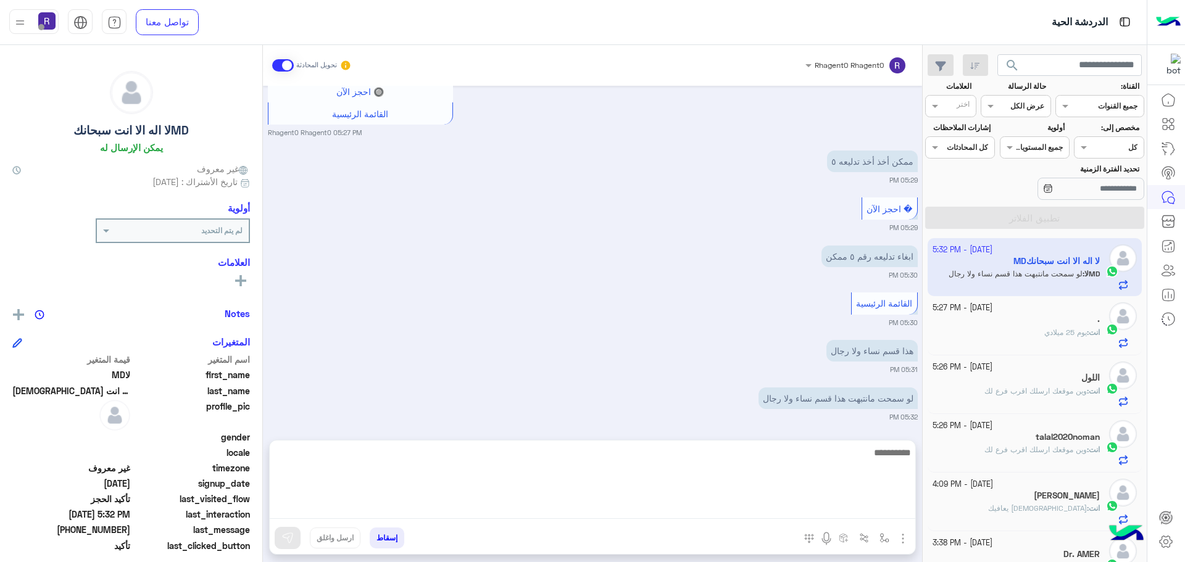
click at [694, 508] on textarea at bounding box center [592, 482] width 645 height 74
type textarea "*********"
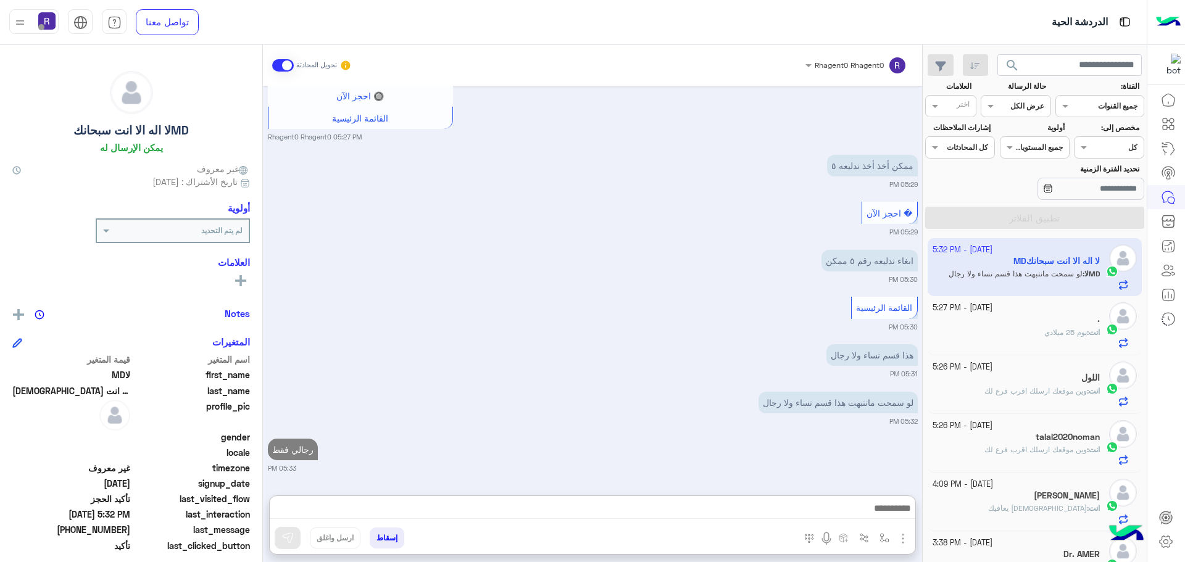
click at [1020, 330] on div "انت : يوم [DATE]" at bounding box center [1016, 338] width 168 height 22
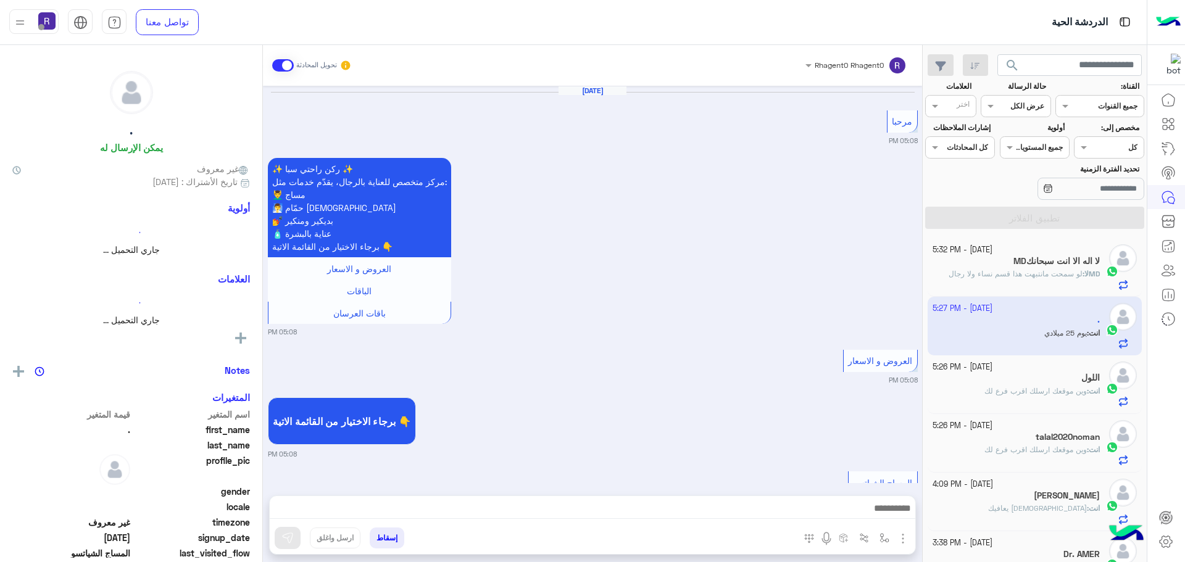
scroll to position [1927, 0]
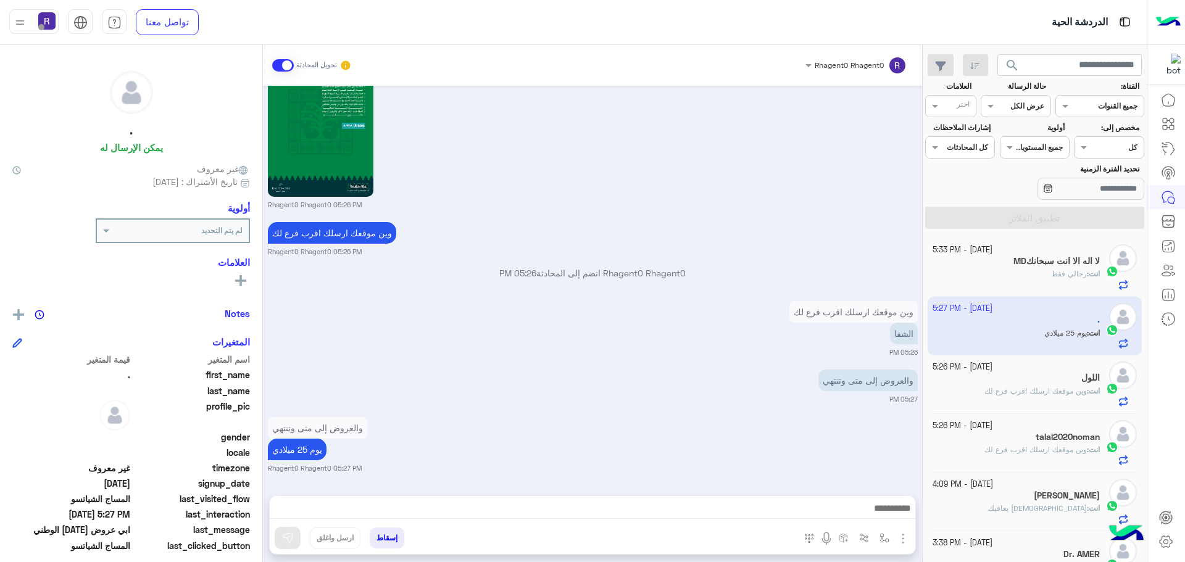
click at [1059, 273] on span "رجالي فقط" at bounding box center [1069, 273] width 36 height 9
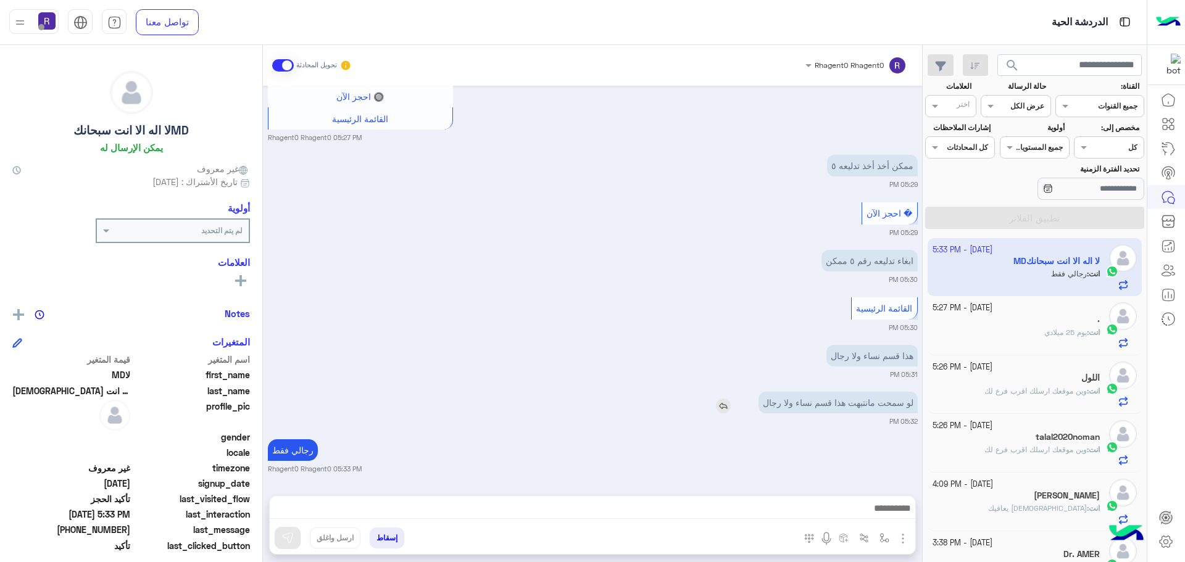
scroll to position [773, 0]
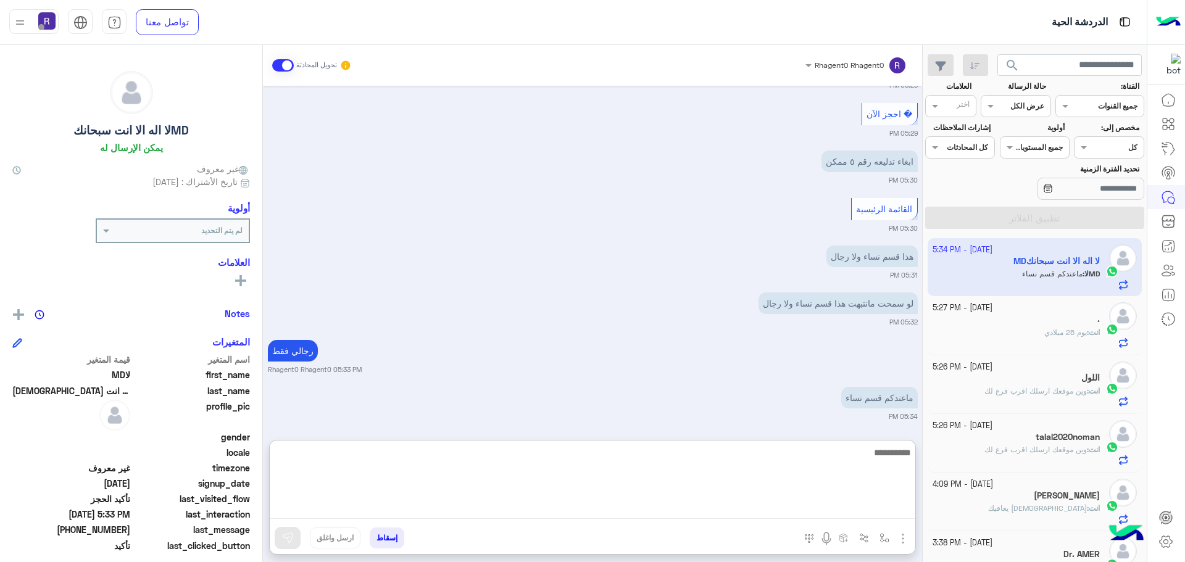
click at [676, 504] on textarea at bounding box center [592, 482] width 645 height 74
type textarea "*******"
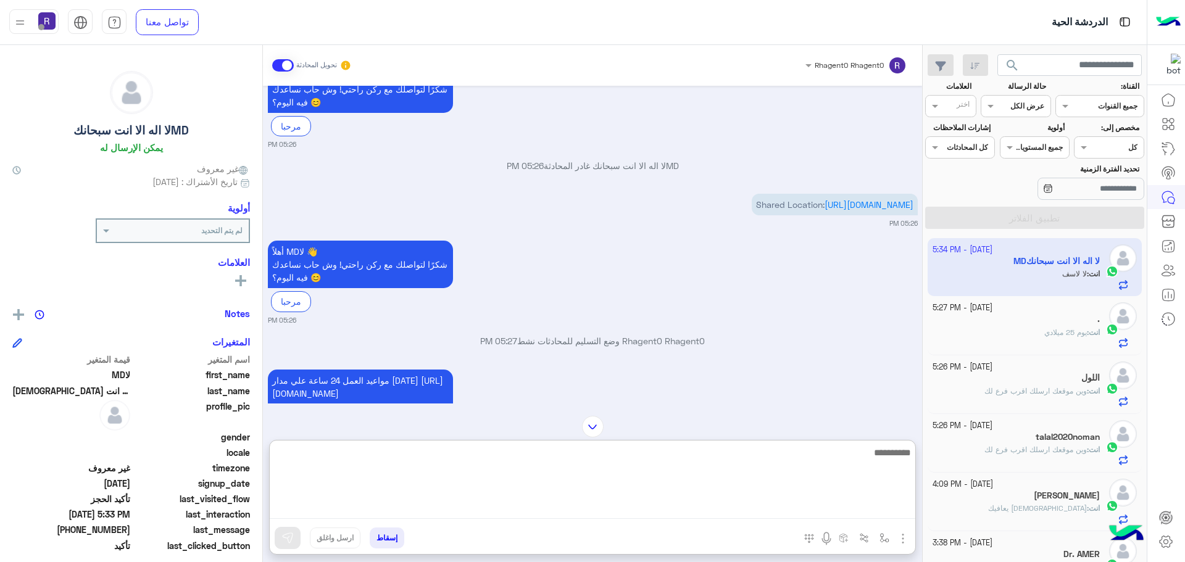
scroll to position [2087, 0]
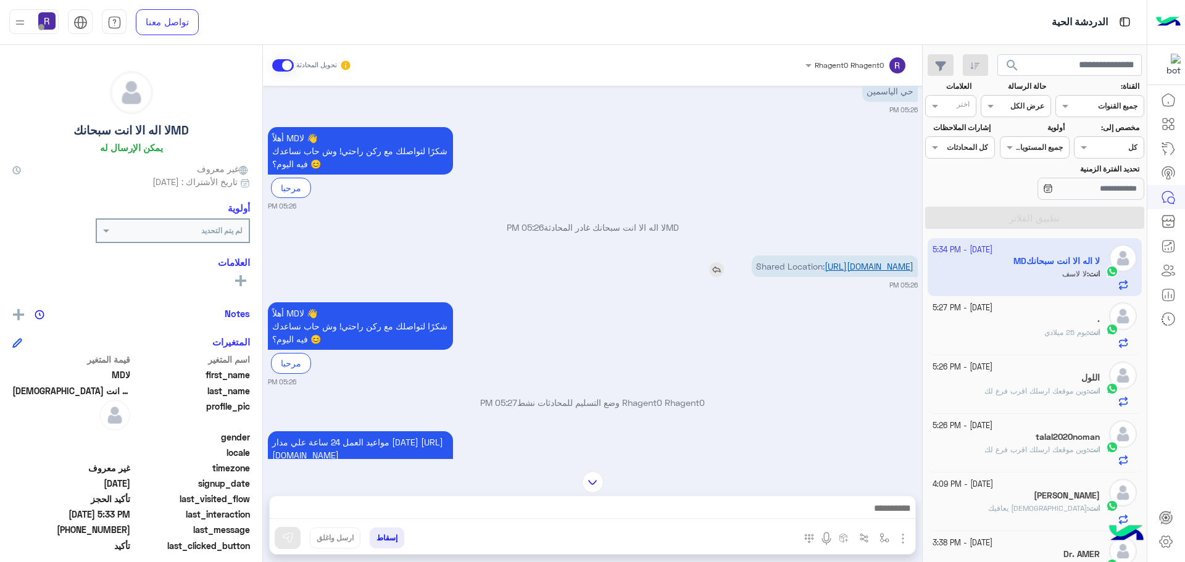
click at [824, 272] on link "[URL][DOMAIN_NAME]" at bounding box center [868, 266] width 89 height 10
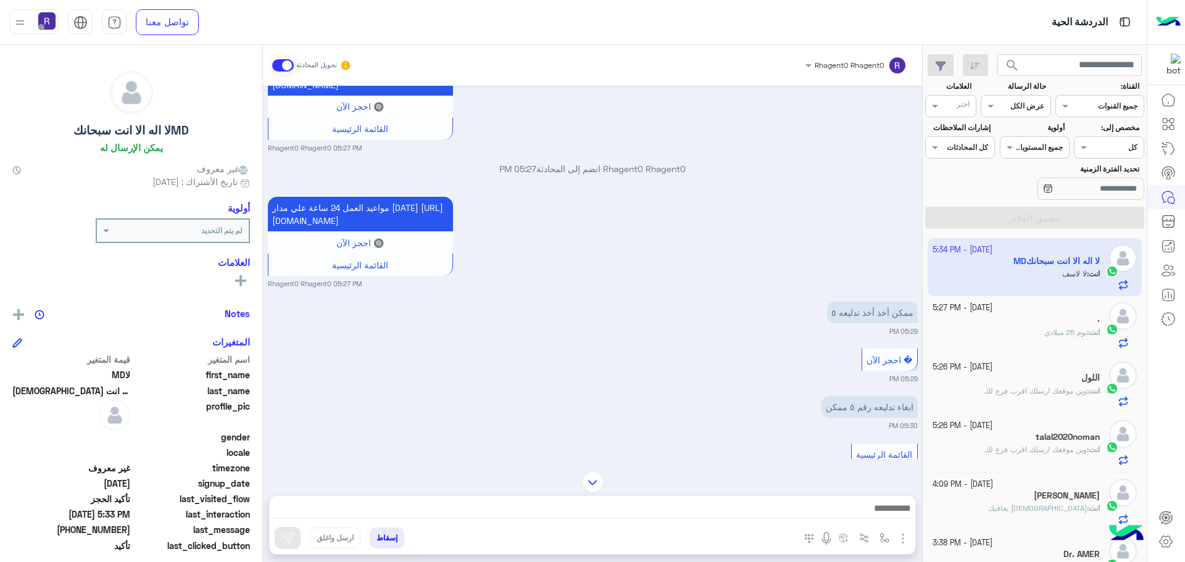
click at [592, 484] on img at bounding box center [593, 482] width 22 height 22
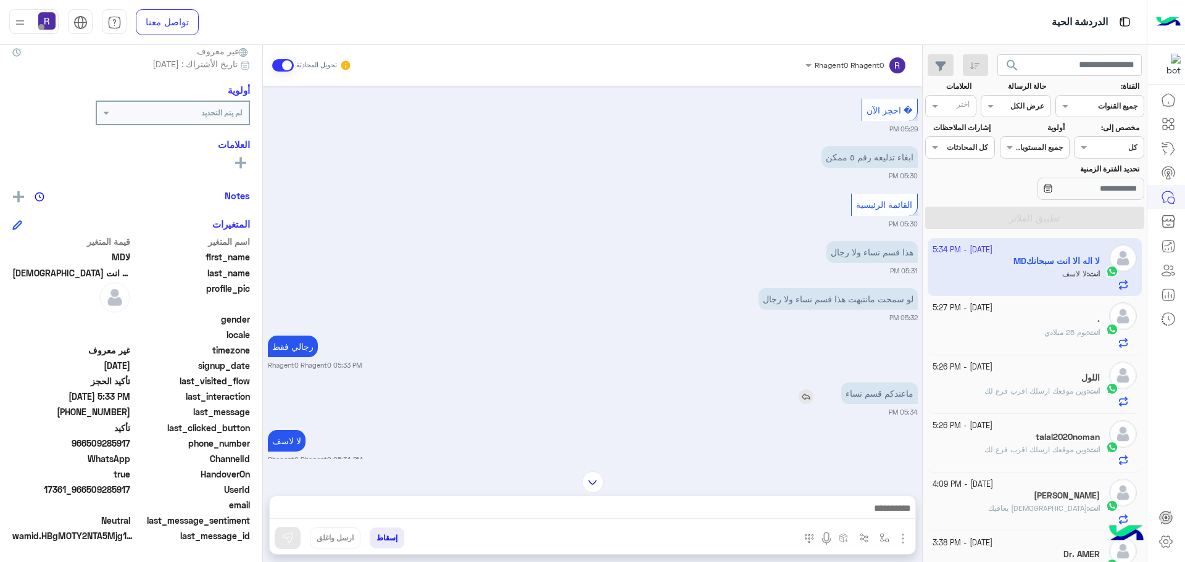
scroll to position [2797, 0]
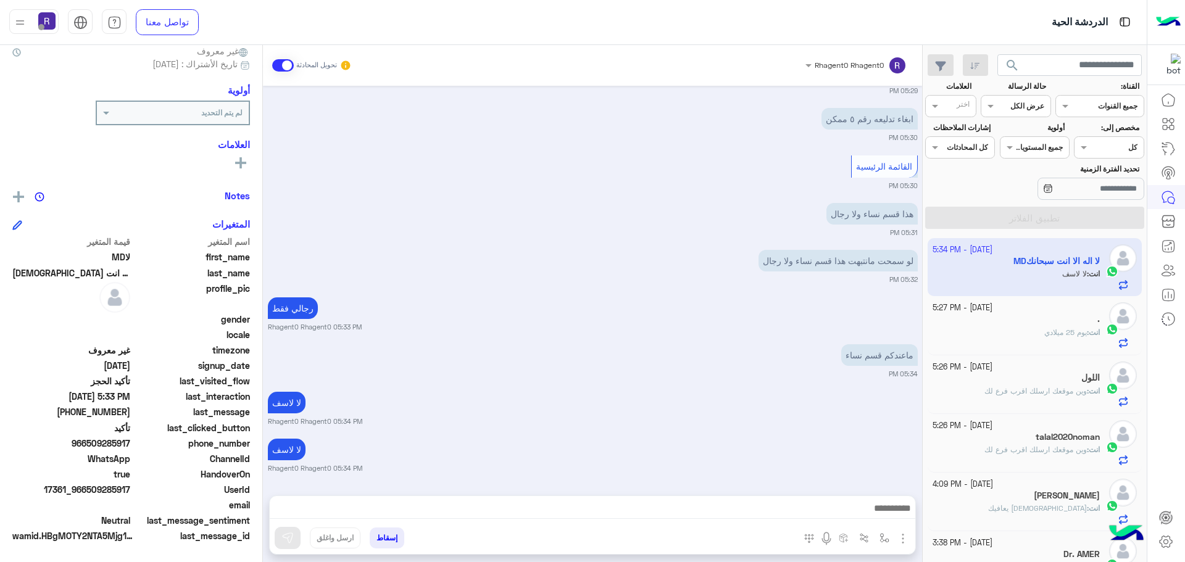
click at [1073, 322] on div "." at bounding box center [1016, 320] width 168 height 13
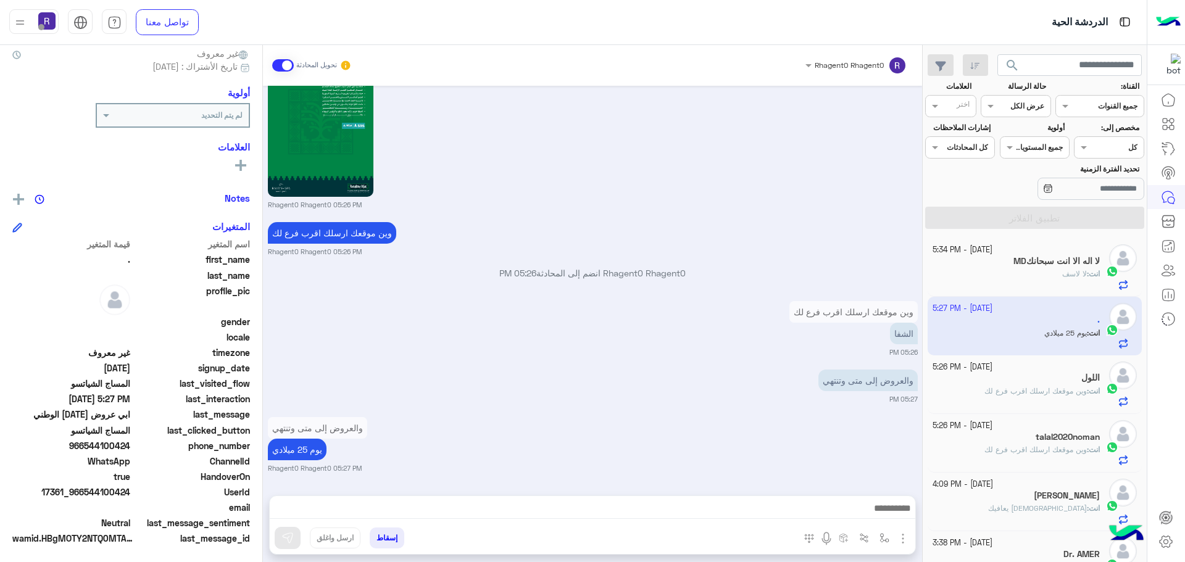
scroll to position [118, 0]
click at [1081, 372] on div "[DATE] - 5:26 PM" at bounding box center [1016, 368] width 168 height 12
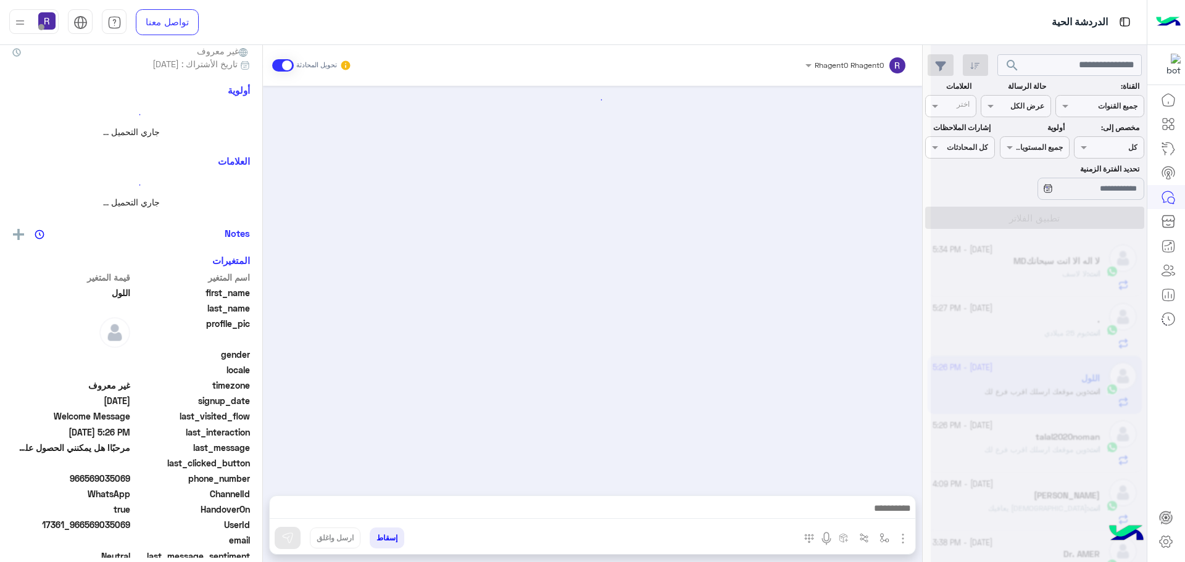
scroll to position [115, 0]
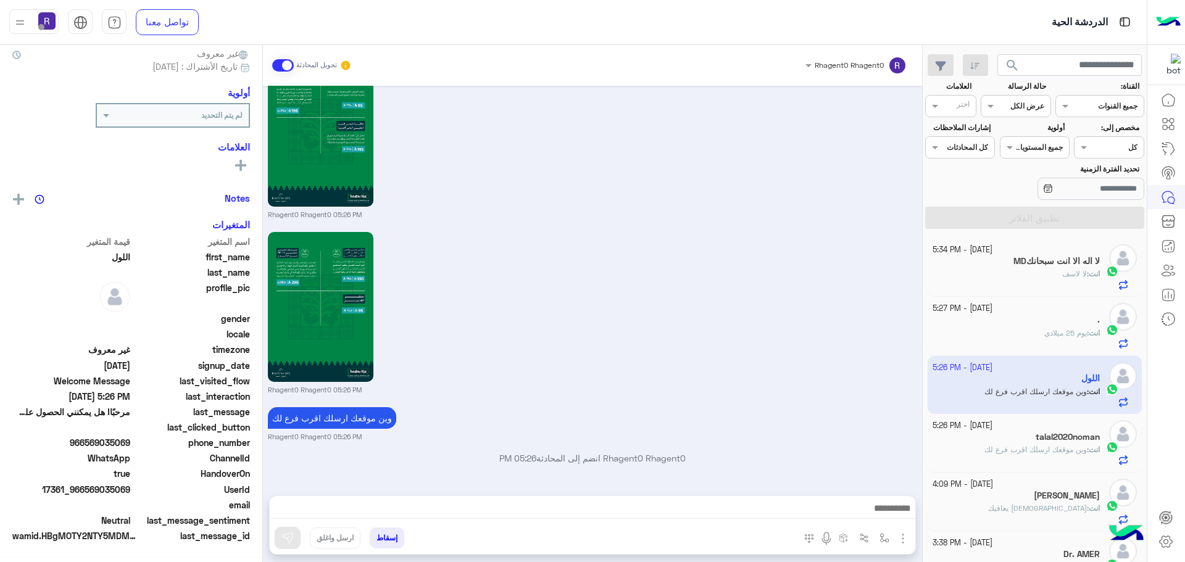
click at [1051, 339] on div "انت : يوم [DATE]" at bounding box center [1016, 339] width 168 height 22
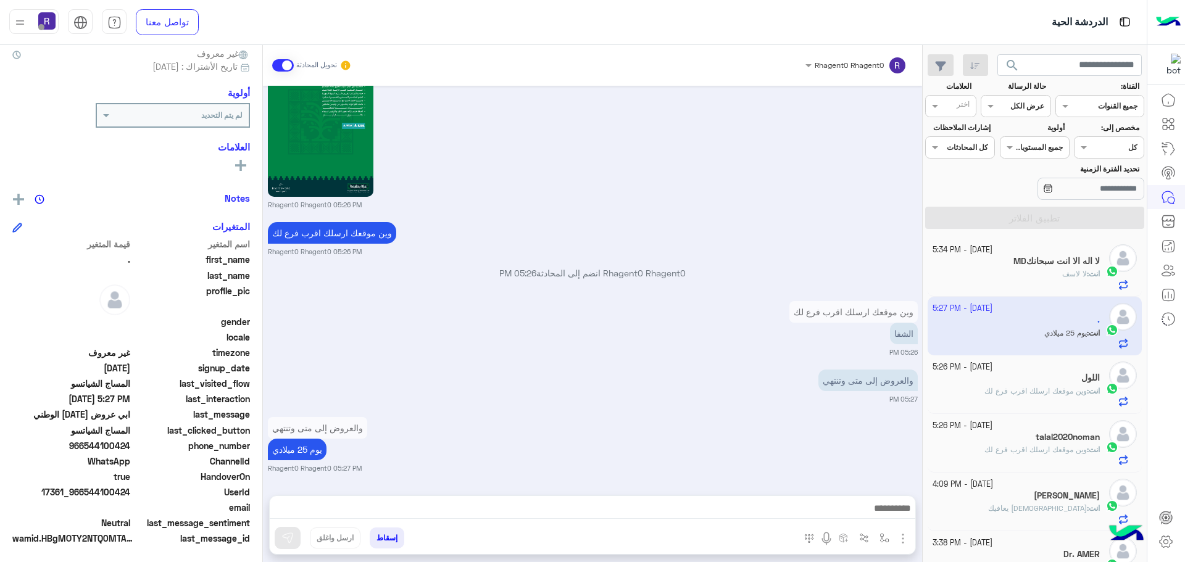
scroll to position [118, 0]
click at [1022, 272] on div "انت : لا لاسف" at bounding box center [1016, 279] width 168 height 22
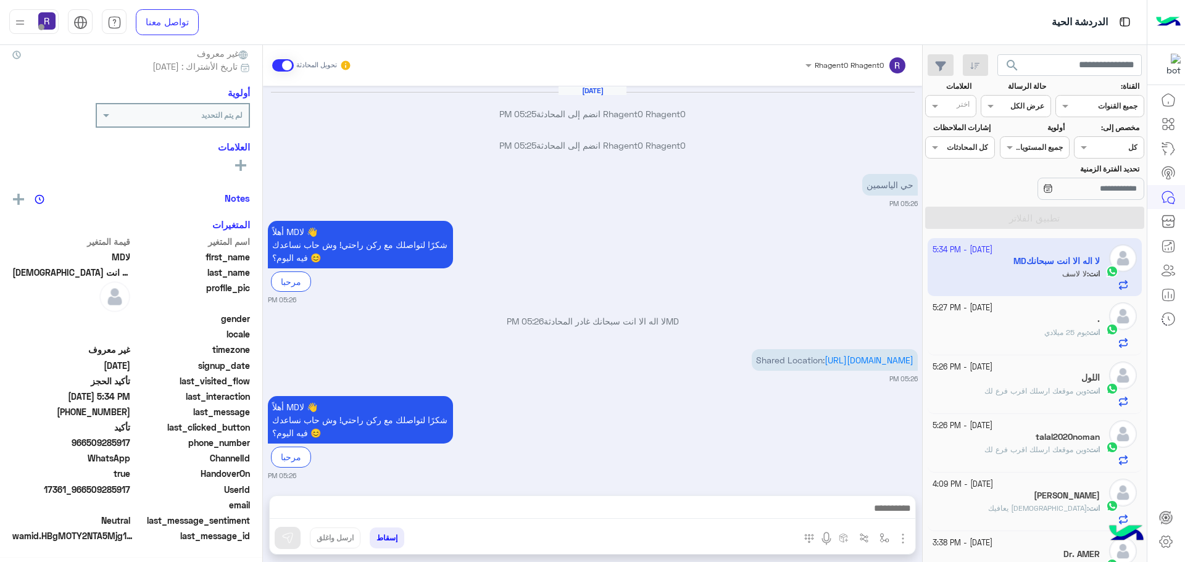
scroll to position [115, 0]
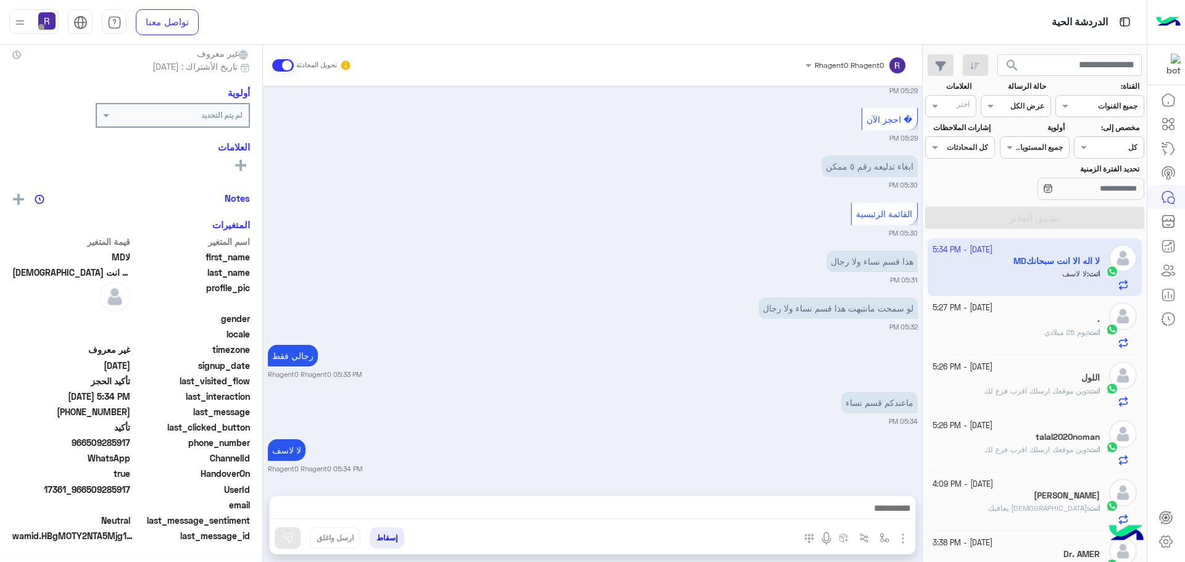
click at [1021, 315] on div "." at bounding box center [1016, 320] width 168 height 13
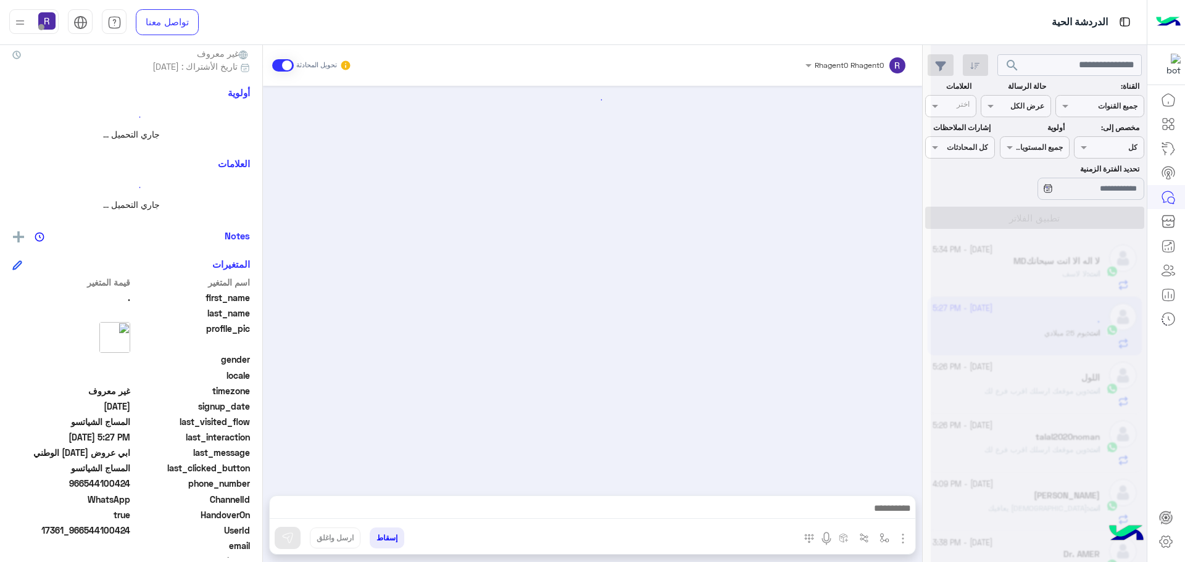
scroll to position [118, 0]
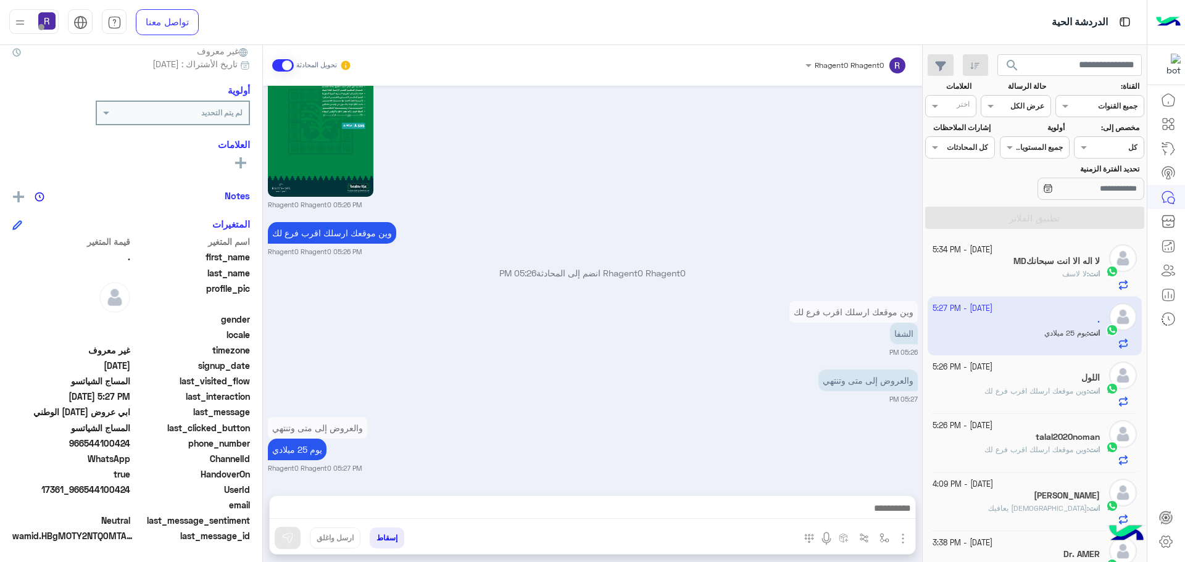
click at [1038, 271] on div "انت : لا لاسف" at bounding box center [1016, 279] width 168 height 22
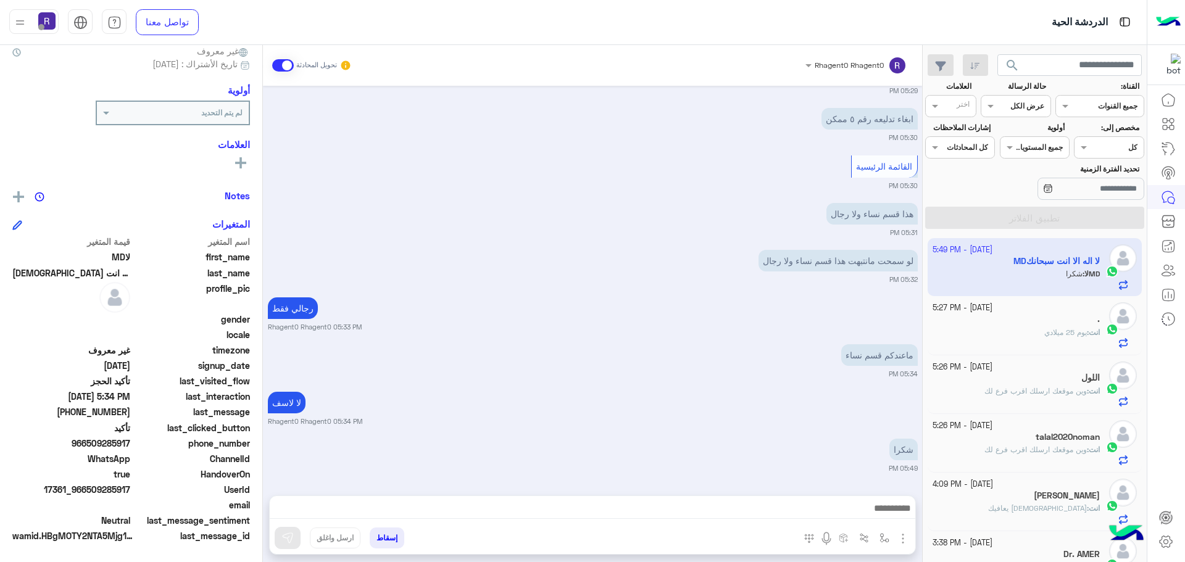
scroll to position [804, 0]
click at [1065, 330] on span "يوم 25 ميلادي" at bounding box center [1065, 332] width 43 height 9
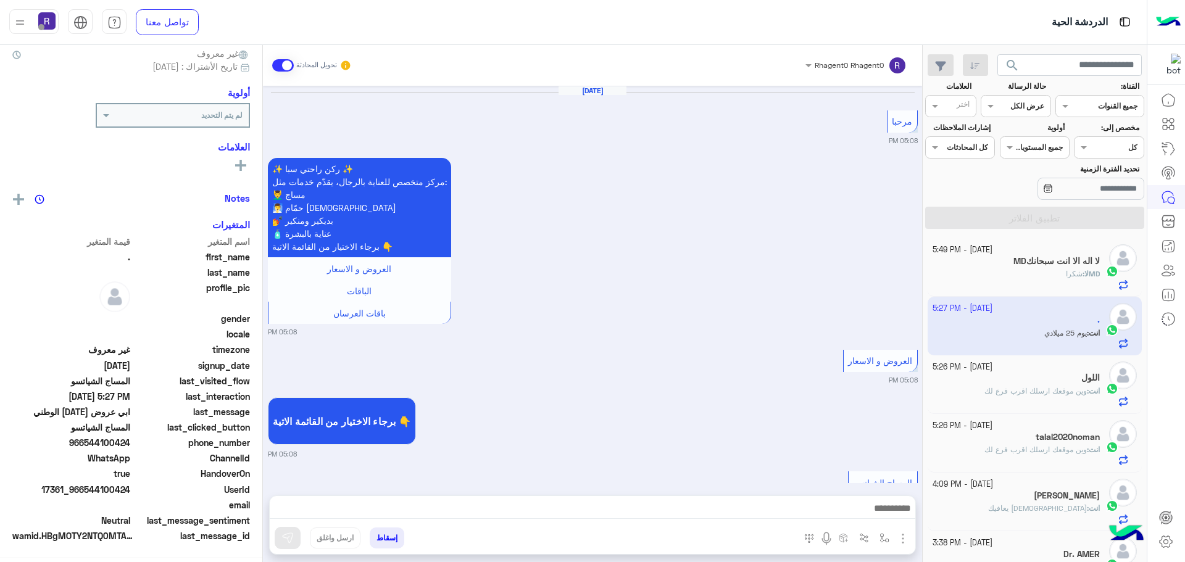
scroll to position [1927, 0]
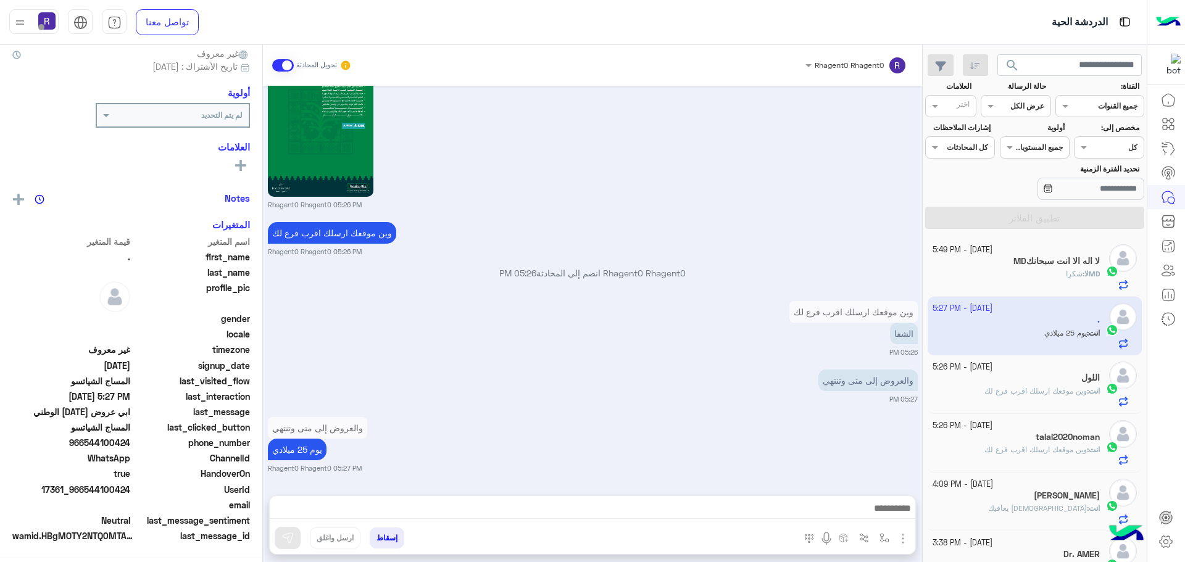
click at [1036, 386] on span "وين موقعك ارسلك اقرب فرع لك" at bounding box center [1035, 390] width 102 height 9
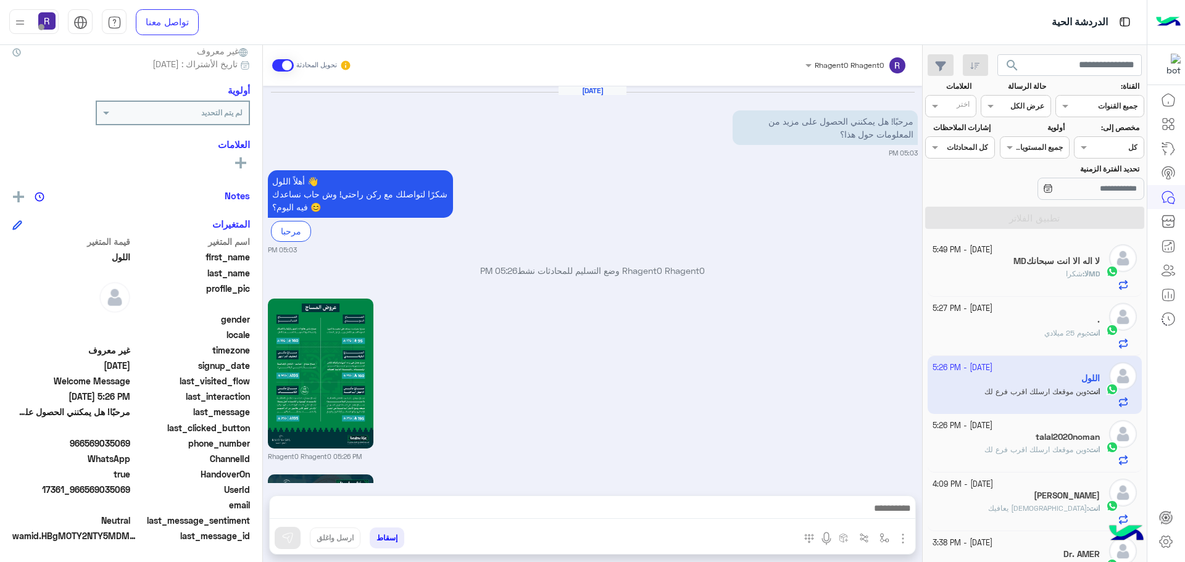
scroll to position [1295, 0]
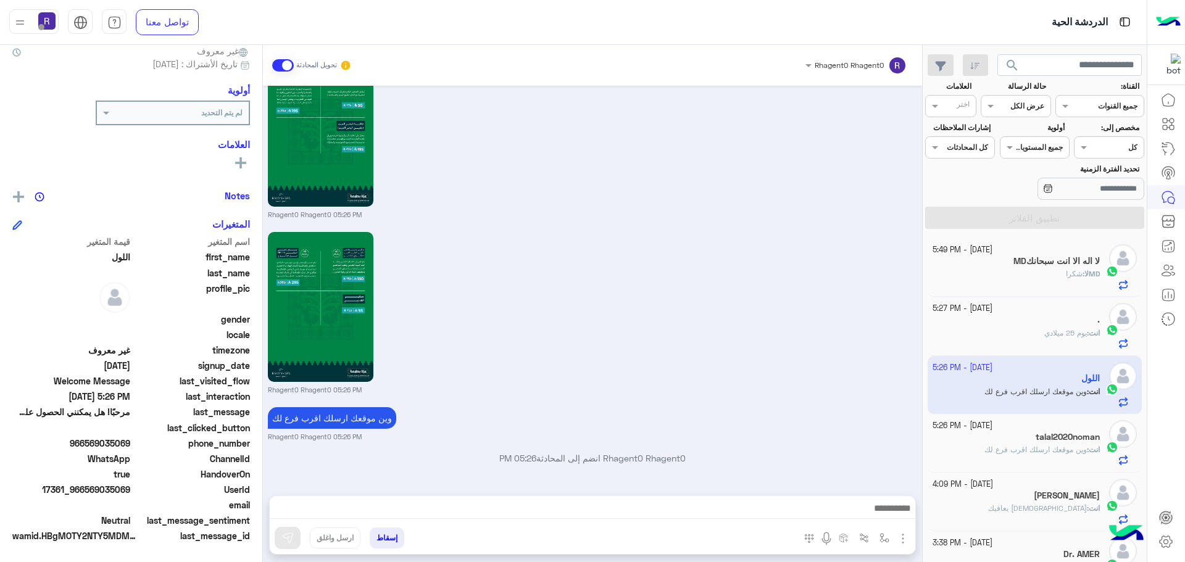
click at [1032, 273] on div "MDلا : شكرا" at bounding box center [1016, 279] width 168 height 22
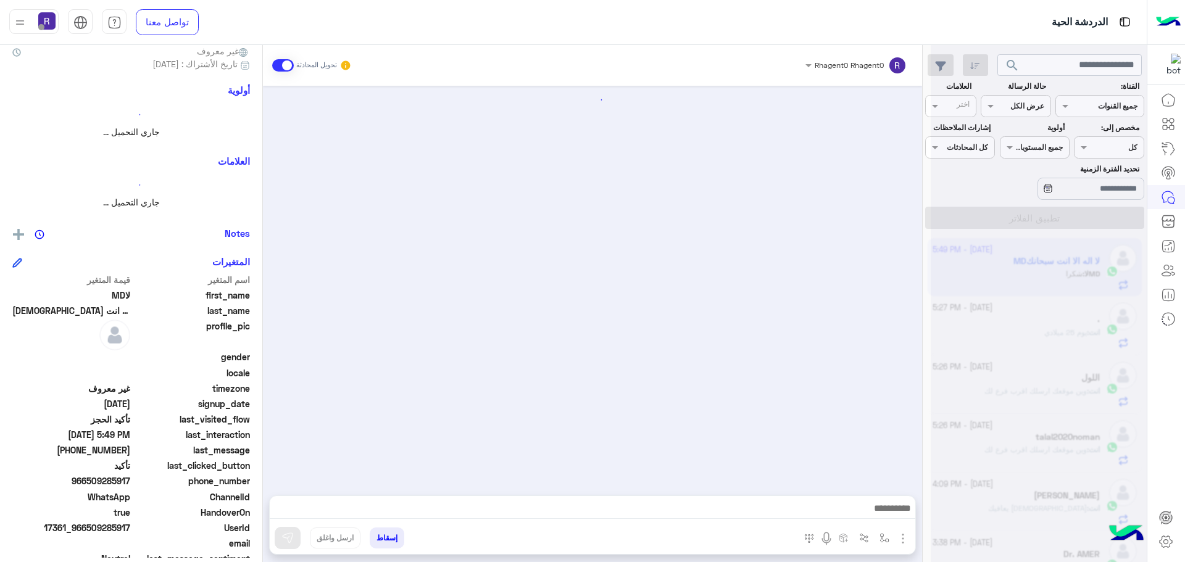
scroll to position [772, 0]
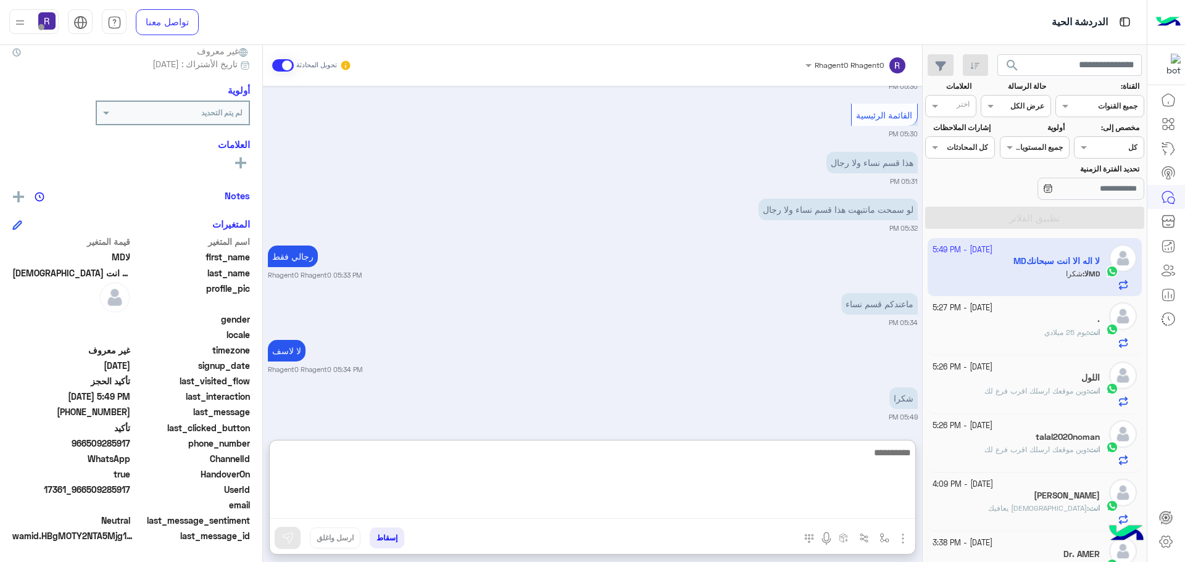
click at [570, 509] on textarea at bounding box center [592, 482] width 645 height 74
type textarea "**********"
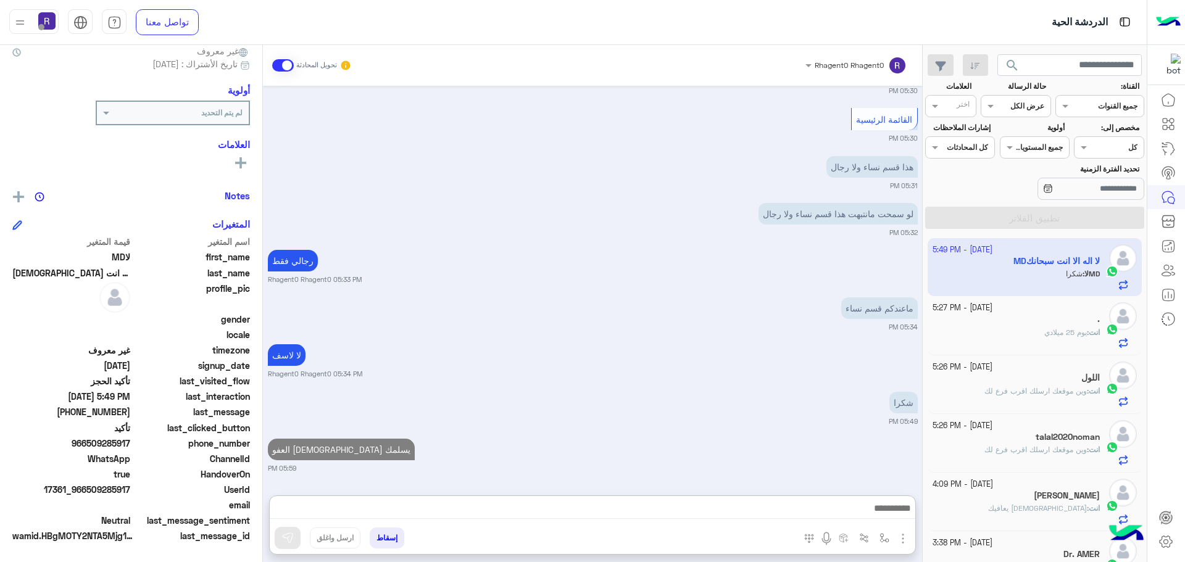
click at [1044, 332] on span "يوم 25 ميلادي" at bounding box center [1065, 332] width 43 height 9
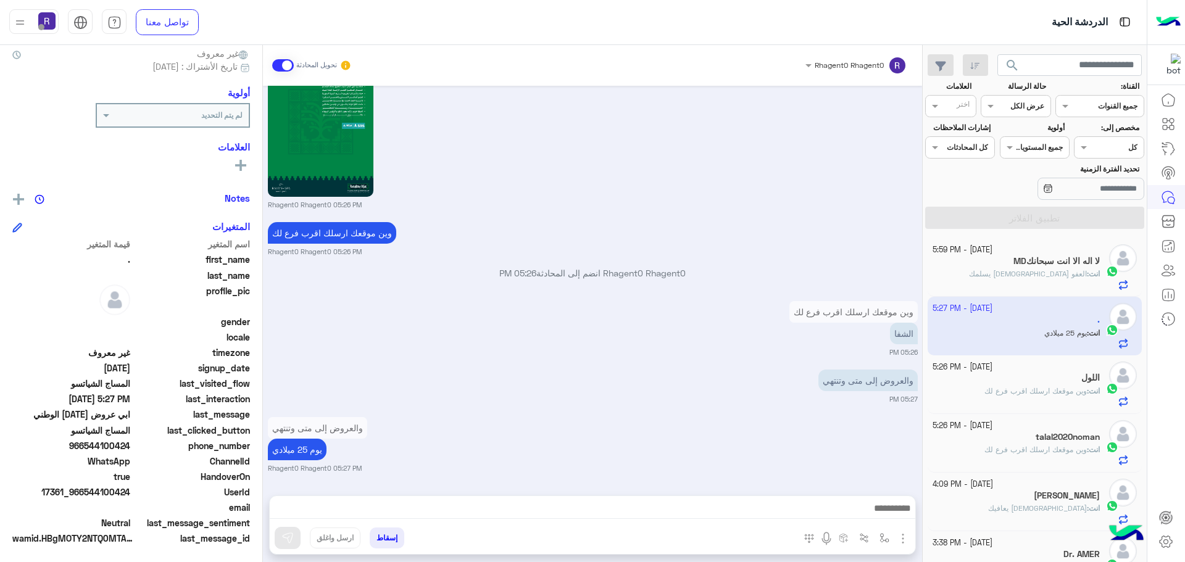
scroll to position [118, 0]
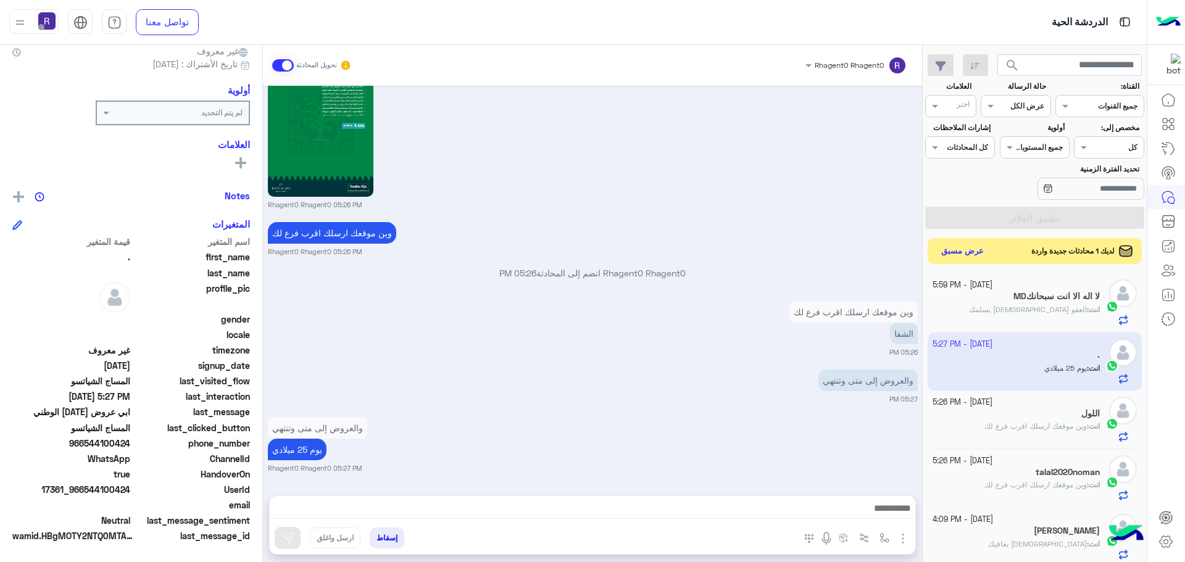
click at [949, 252] on button "عرض مسبق" at bounding box center [963, 251] width 52 height 17
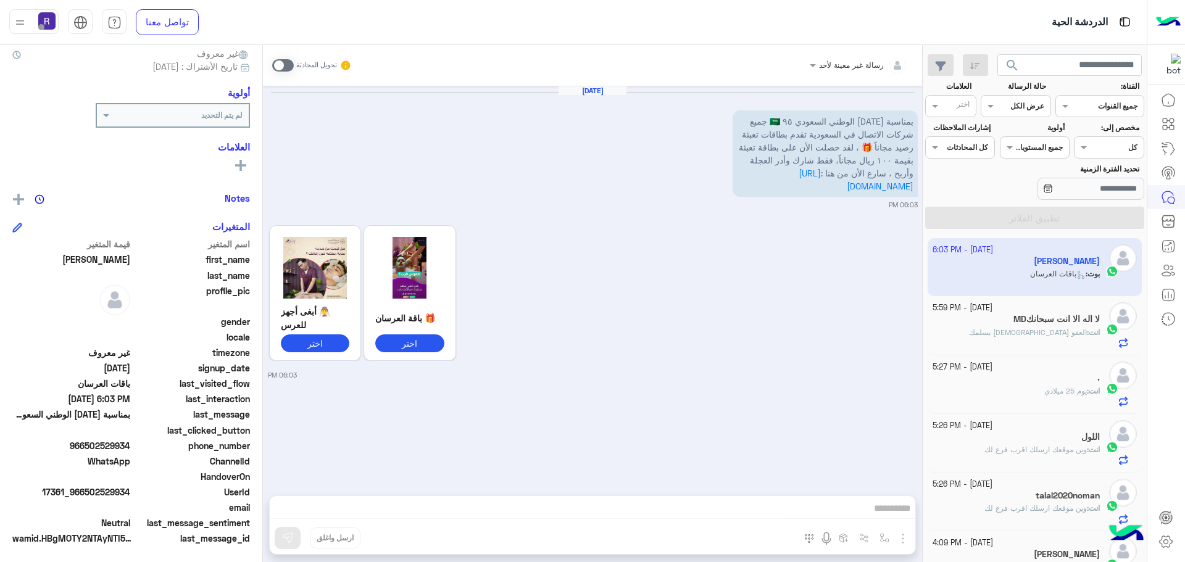
scroll to position [118, 0]
click at [286, 65] on span at bounding box center [283, 65] width 22 height 12
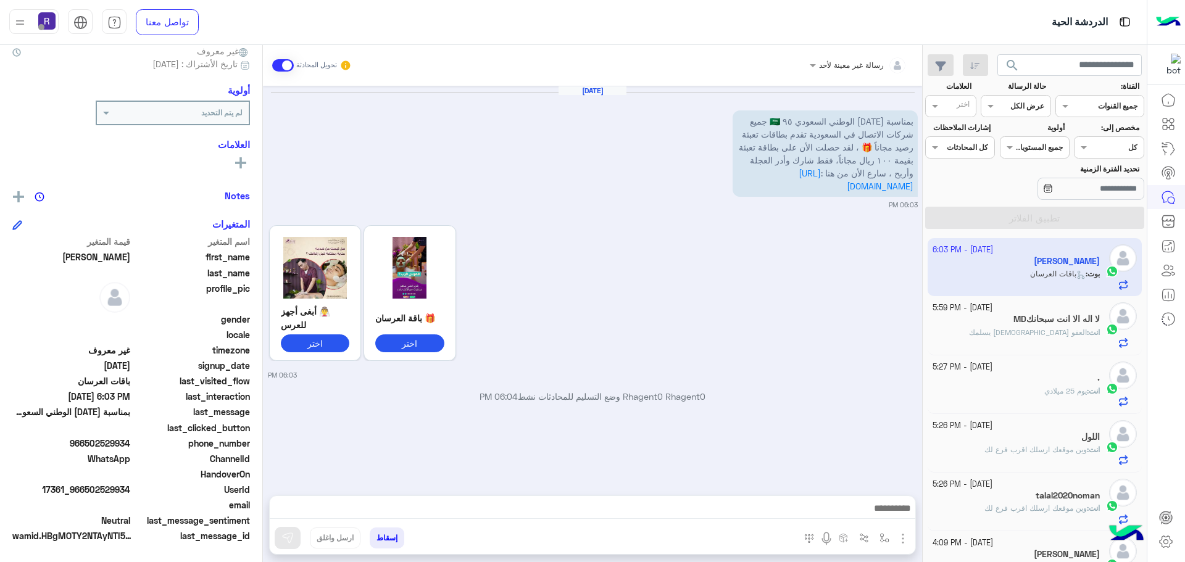
click at [902, 533] on img "button" at bounding box center [902, 538] width 15 height 15
click at [892, 518] on button "الصور" at bounding box center [884, 511] width 52 height 25
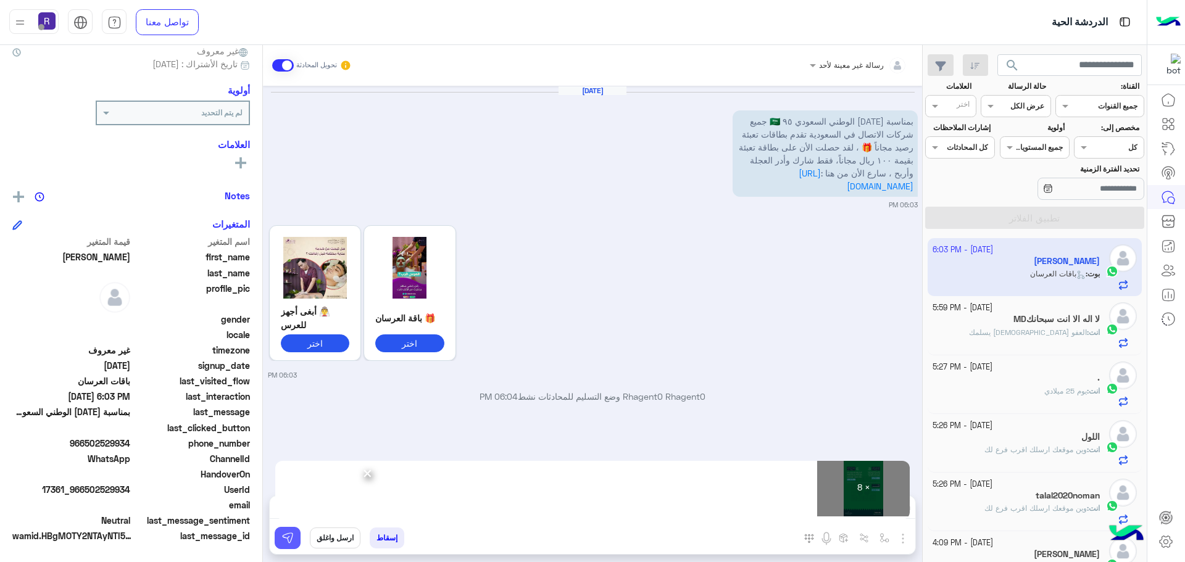
click at [295, 535] on button at bounding box center [288, 538] width 26 height 22
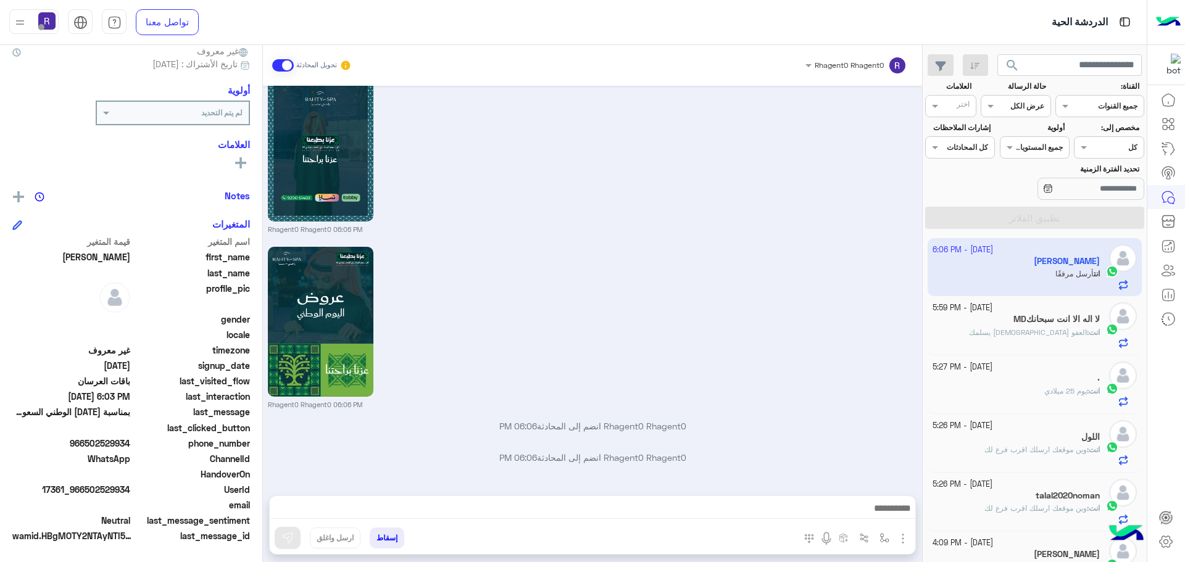
scroll to position [1406, 0]
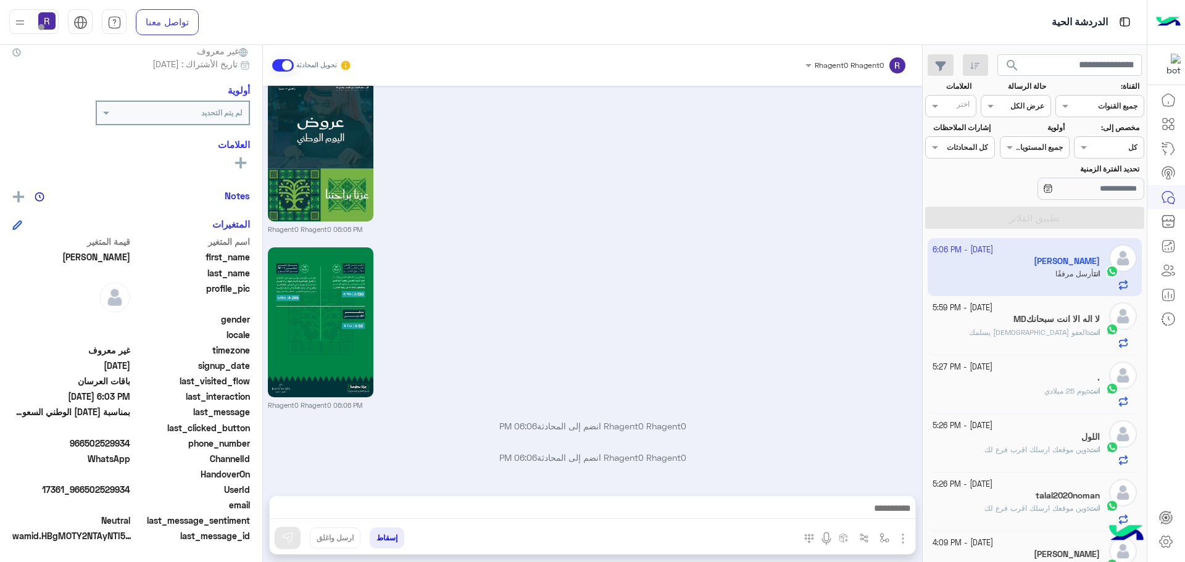
click at [1047, 321] on h5 "MDلا اله الا انت سبحانك" at bounding box center [1056, 319] width 86 height 10
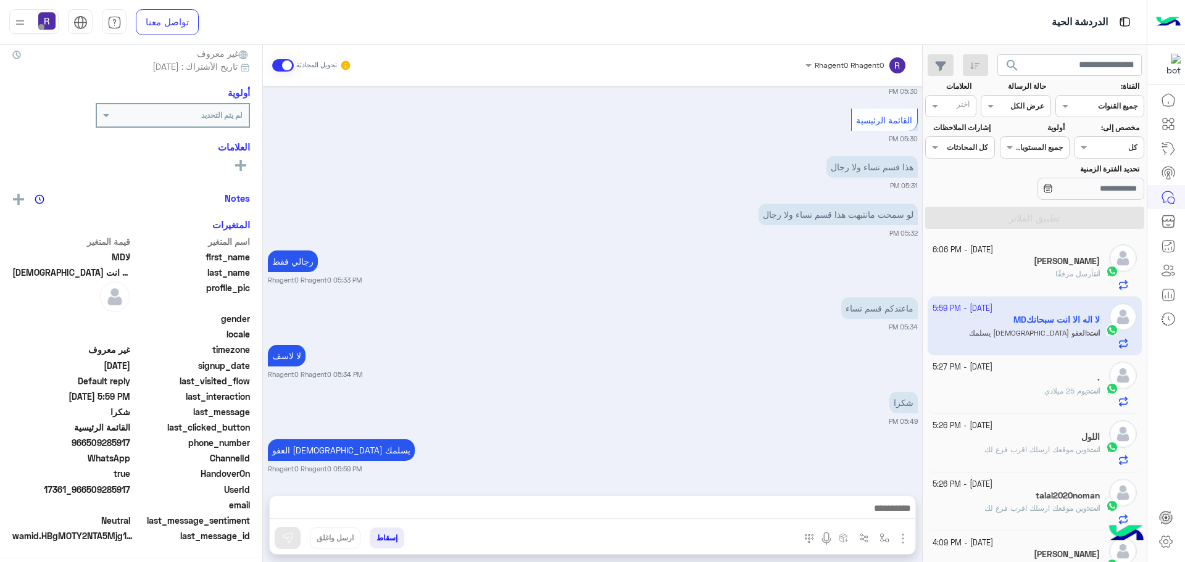
scroll to position [118, 0]
click at [1073, 256] on div "[PERSON_NAME]" at bounding box center [1016, 262] width 168 height 13
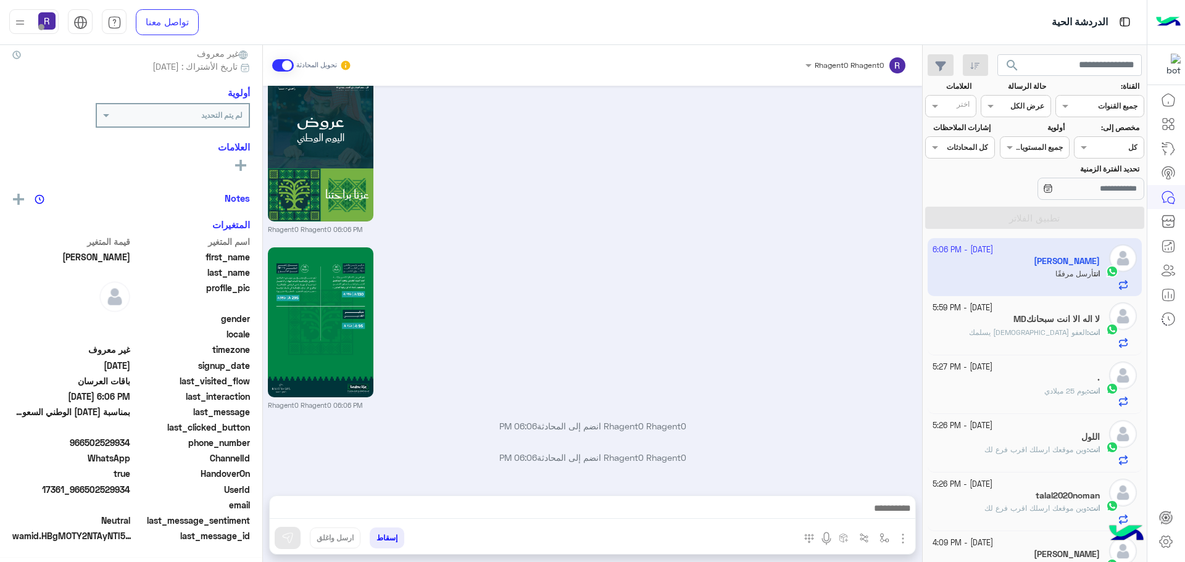
scroll to position [118, 0]
click at [1020, 336] on div "انت : العفو [DEMOGRAPHIC_DATA] يسلمك" at bounding box center [1016, 338] width 168 height 22
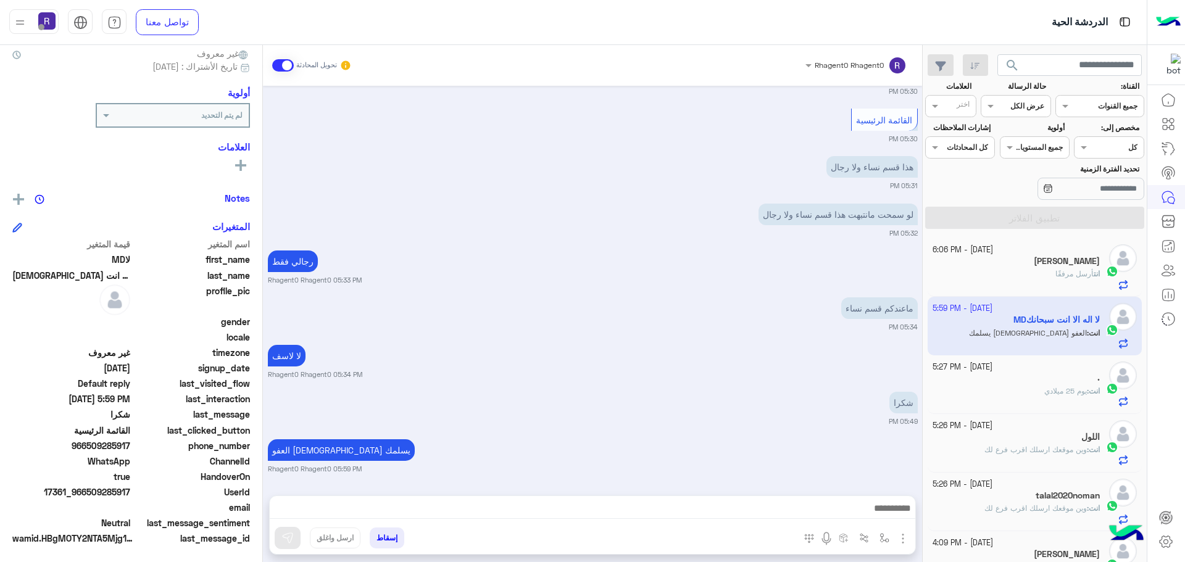
scroll to position [118, 0]
click at [1061, 396] on p "انت : يوم [DATE]" at bounding box center [1072, 391] width 56 height 11
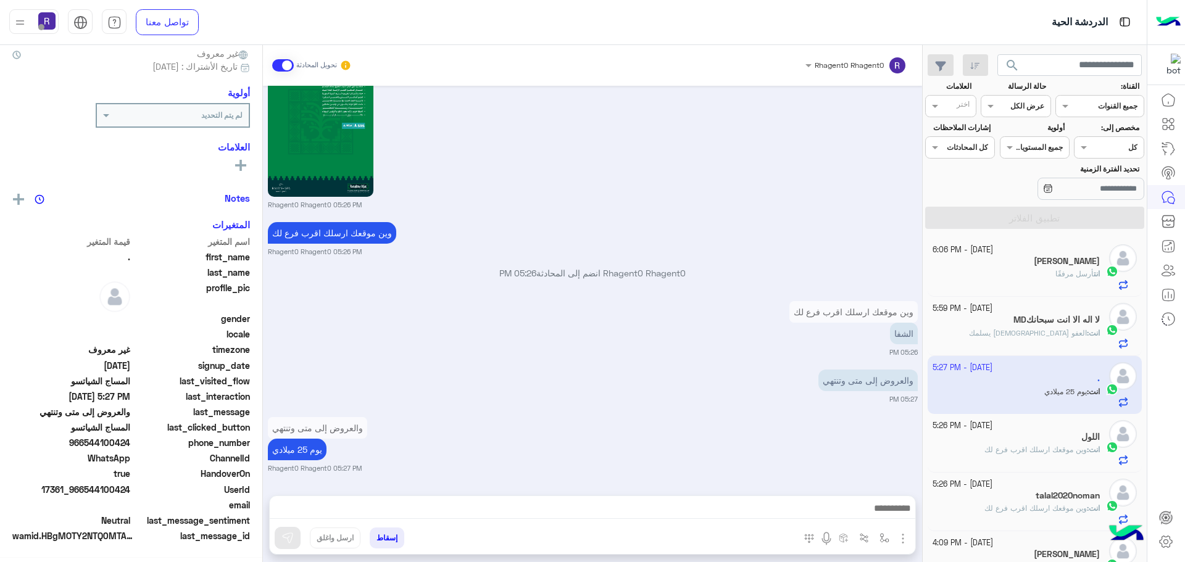
scroll to position [118, 0]
click at [1027, 264] on div "[PERSON_NAME]" at bounding box center [1016, 262] width 168 height 13
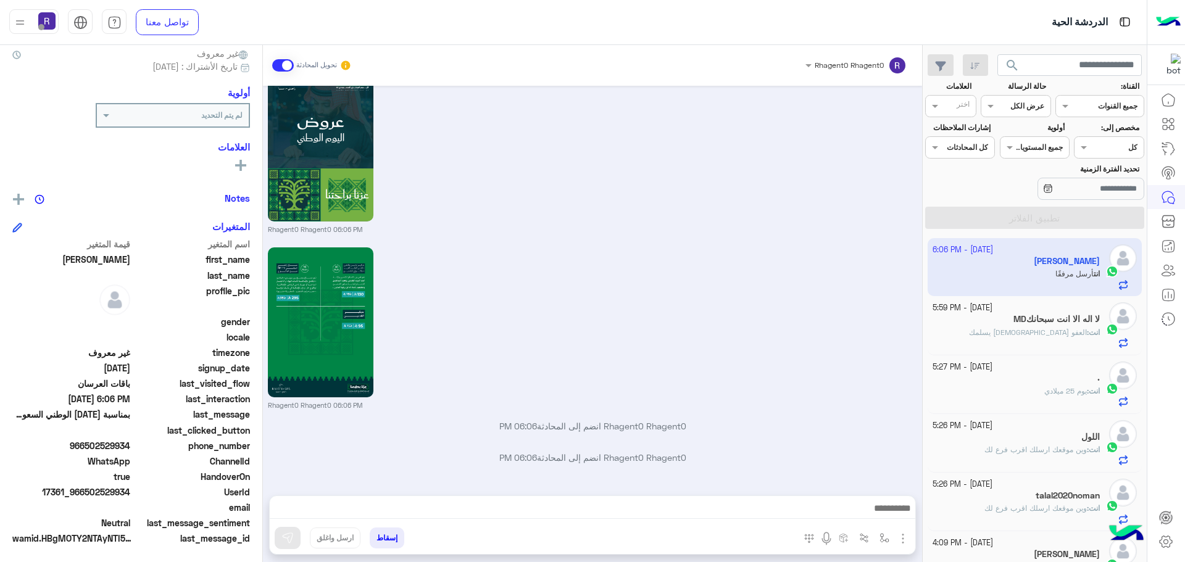
scroll to position [118, 0]
click at [356, 446] on div "[DATE] بمناسبة [DATE] الوطني السعودي ٩٥ 🇸🇦 جميع شركات الاتصال في السعودية تقدم …" at bounding box center [592, 284] width 659 height 397
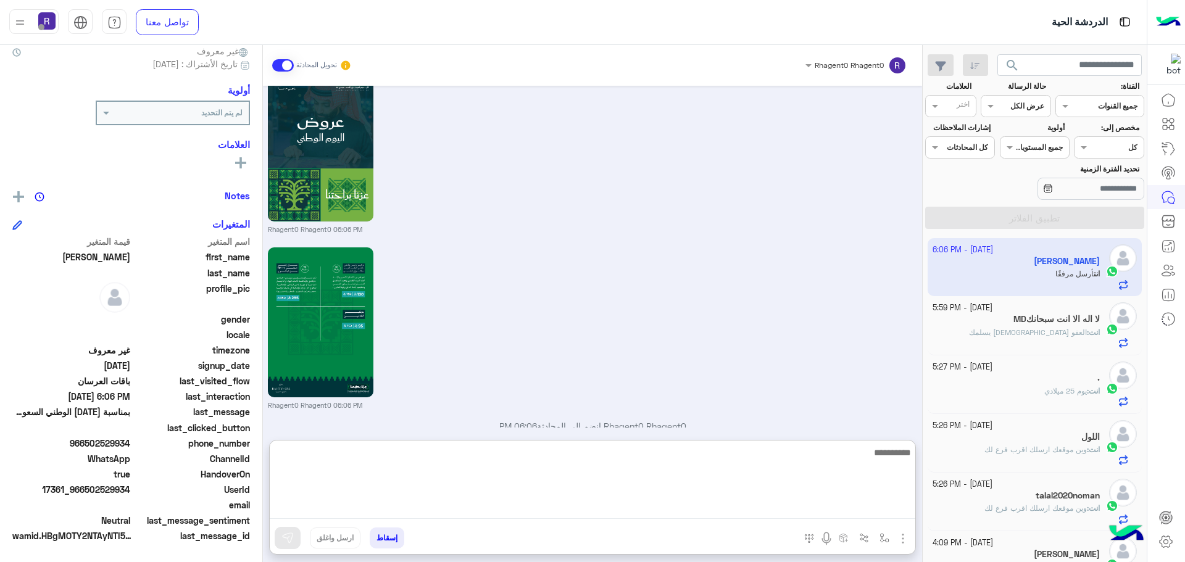
paste textarea "**********"
type textarea "**********"
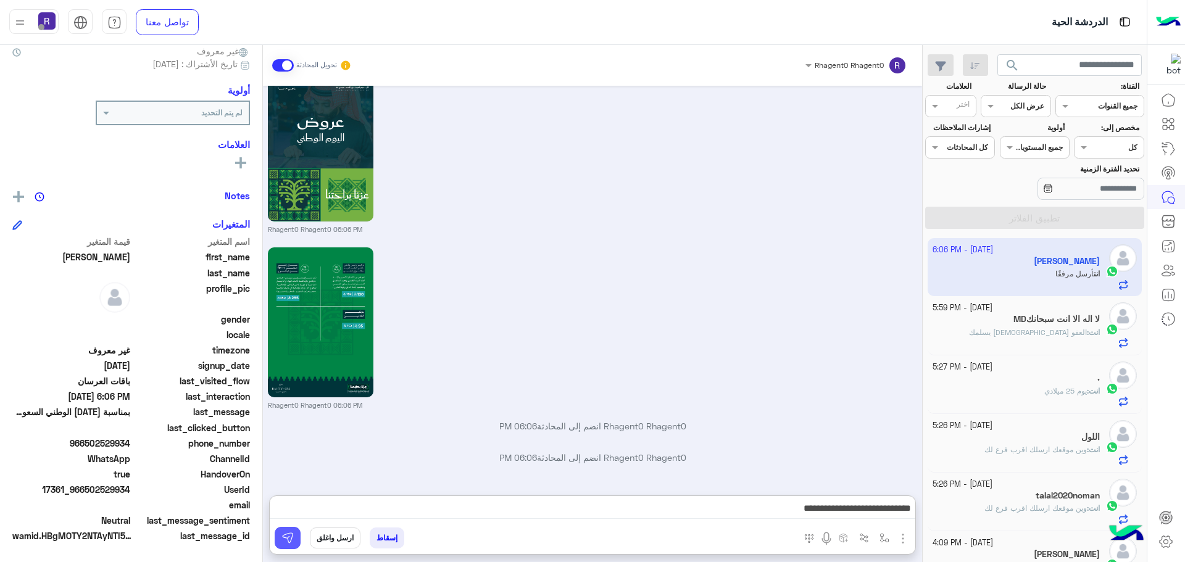
click at [296, 534] on button at bounding box center [288, 538] width 26 height 22
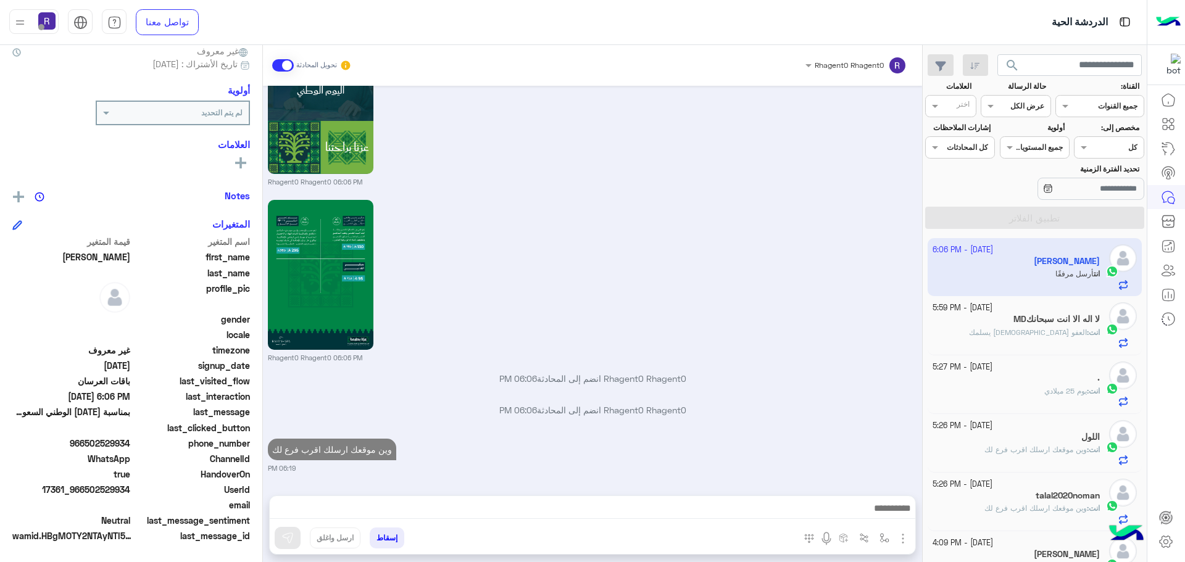
click at [1098, 330] on span "انت" at bounding box center [1094, 332] width 11 height 9
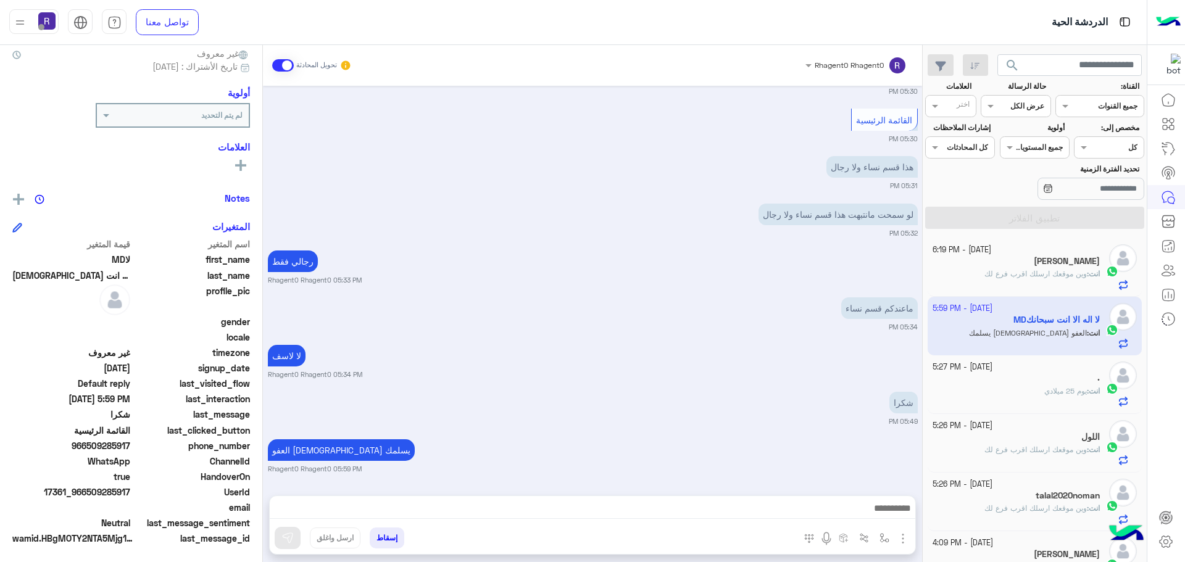
scroll to position [118, 0]
click at [1047, 391] on span "يوم 25 ميلادي" at bounding box center [1065, 390] width 43 height 9
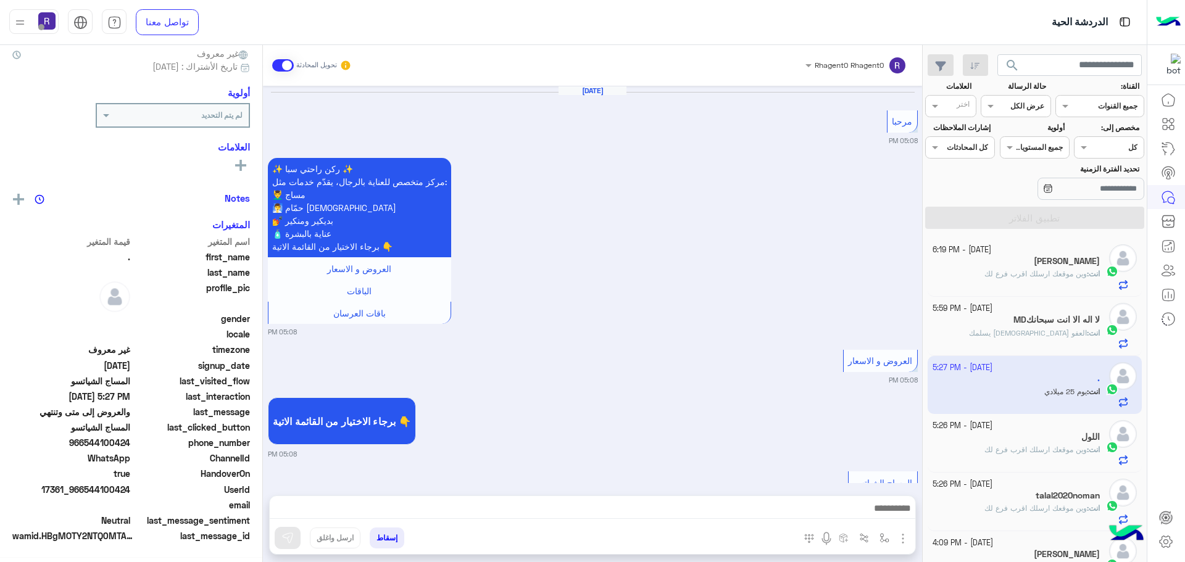
scroll to position [1927, 0]
